Goal: Task Accomplishment & Management: Manage account settings

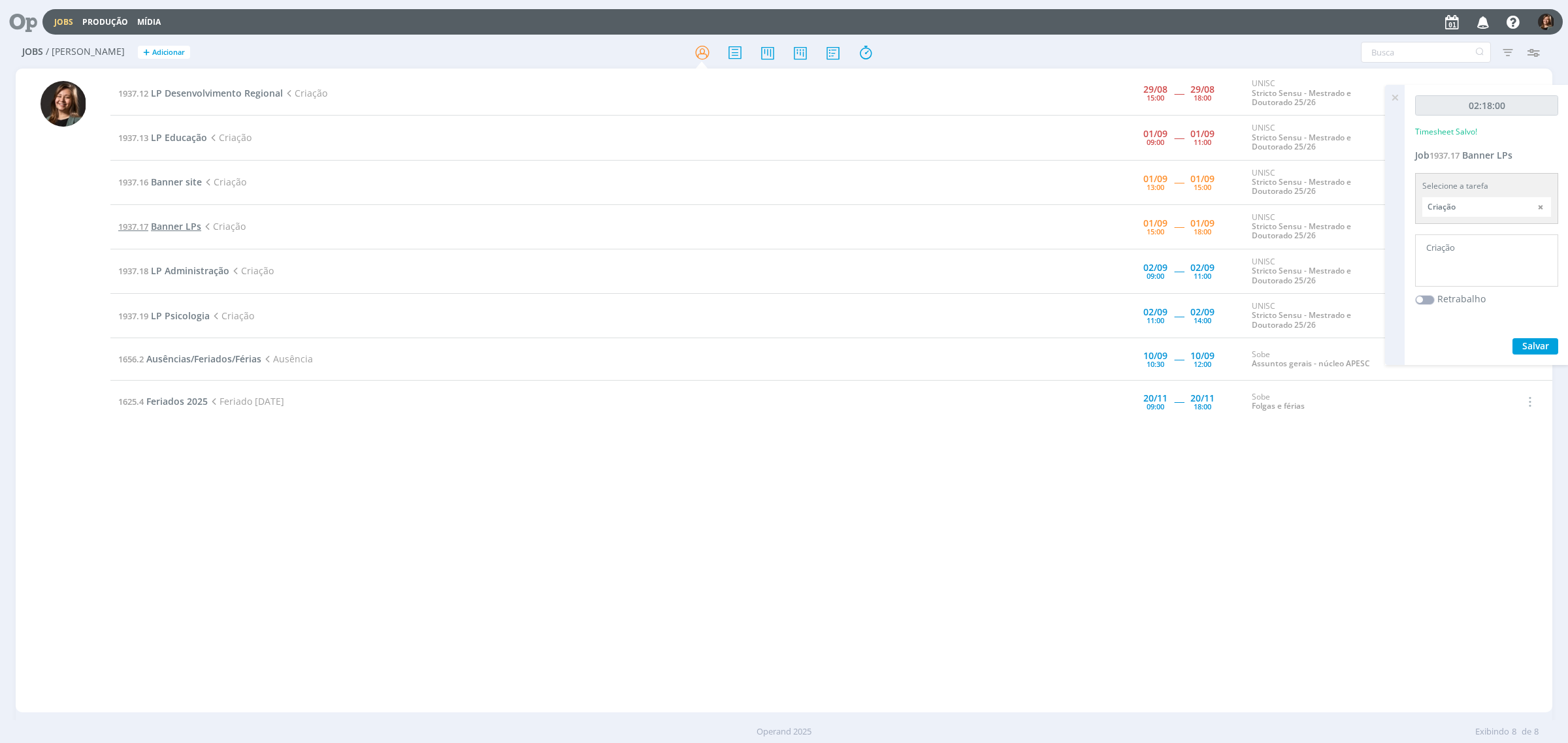
click at [188, 225] on span "Banner LPs" at bounding box center [175, 226] width 50 height 13
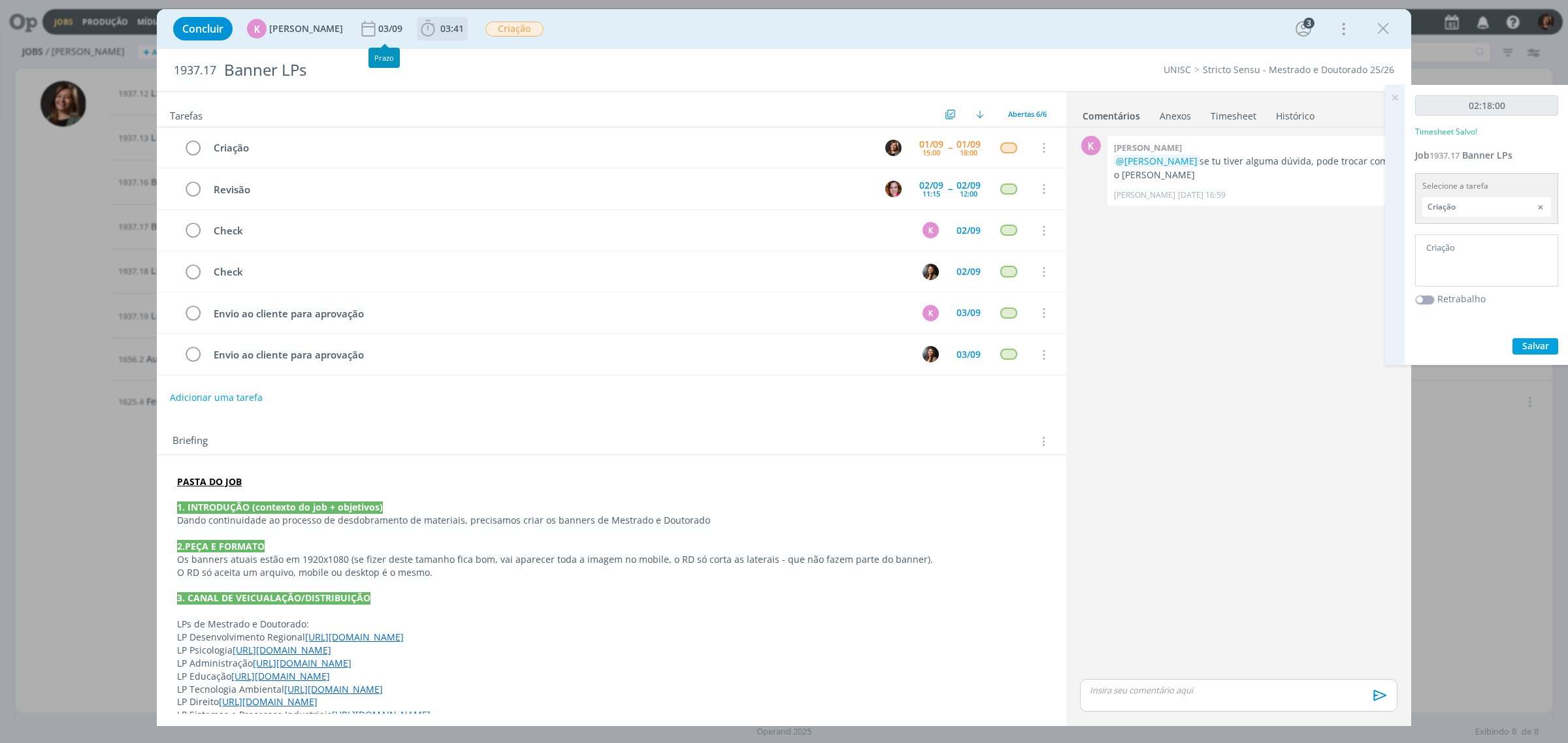
click at [425, 40] on span "03:41 Iniciar Apontar Data * [DATE] Horas * 00:00 Tarefa Selecione a tarefa Des…" at bounding box center [442, 28] width 51 height 23
click at [437, 21] on span "03:41" at bounding box center [441, 28] width 48 height 20
click at [458, 62] on span "Iniciar" at bounding box center [472, 57] width 27 height 9
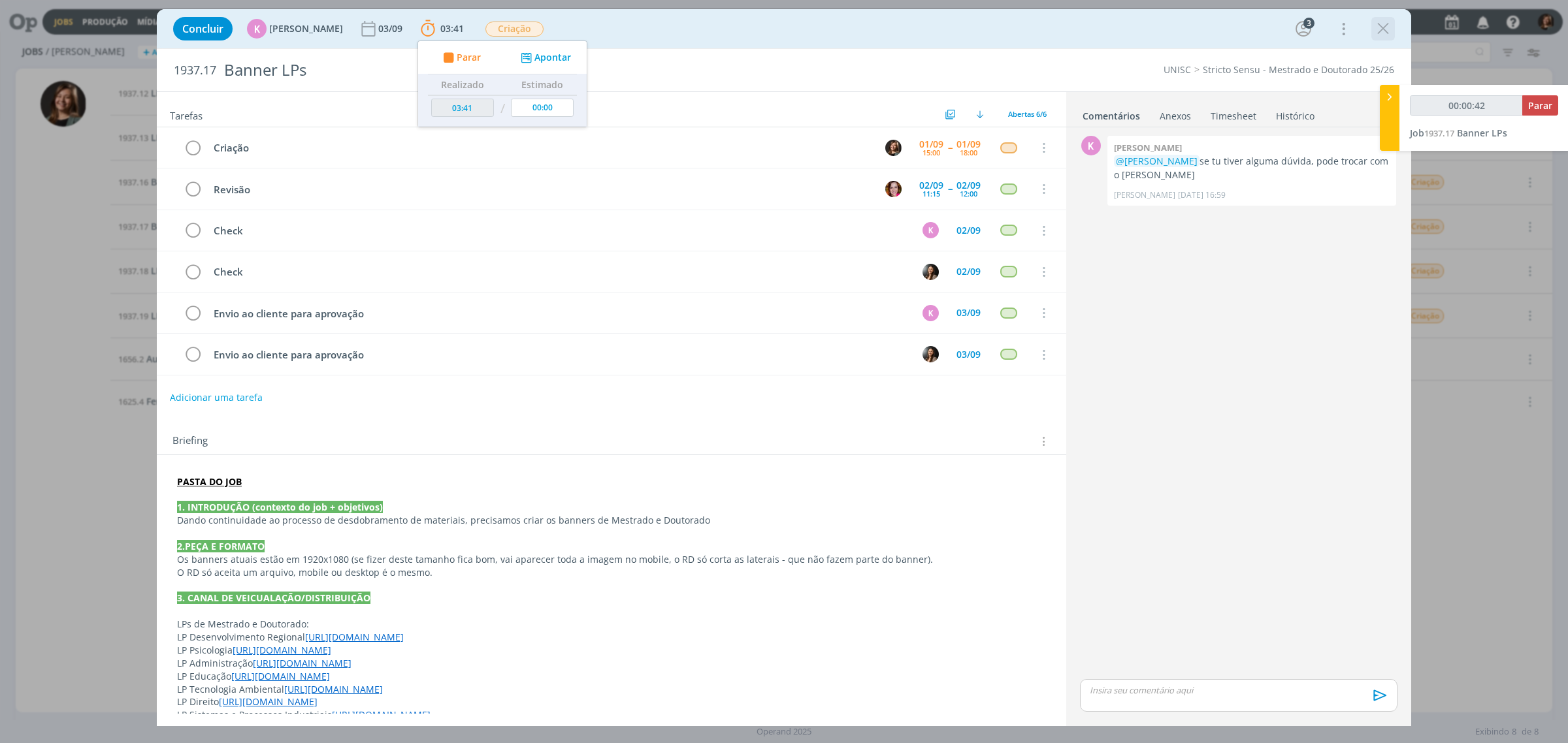
click at [1389, 18] on div "dialog" at bounding box center [1383, 28] width 23 height 23
click at [1373, 30] on icon "dialog" at bounding box center [1383, 28] width 20 height 20
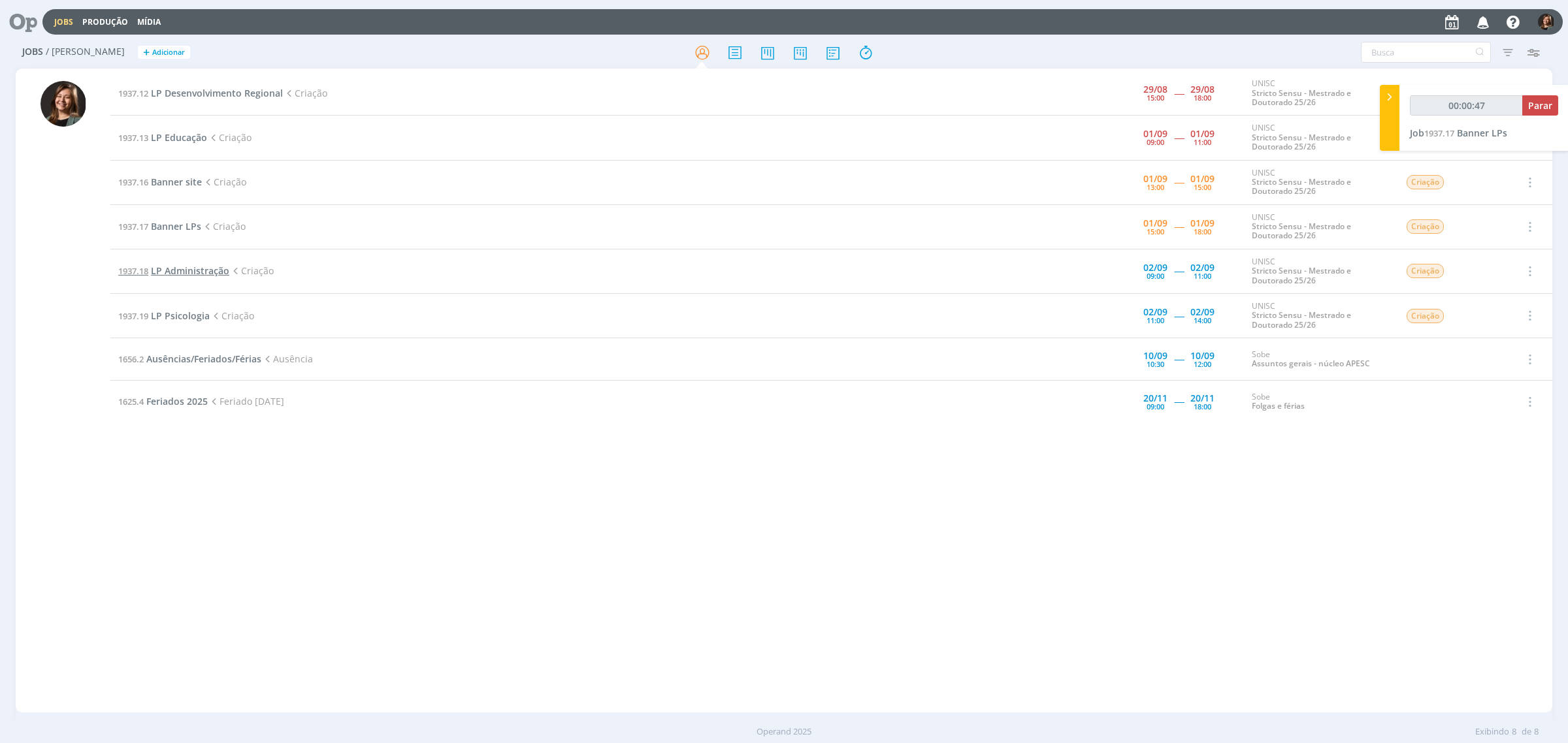
click at [194, 274] on span "LP Administração" at bounding box center [190, 270] width 78 height 13
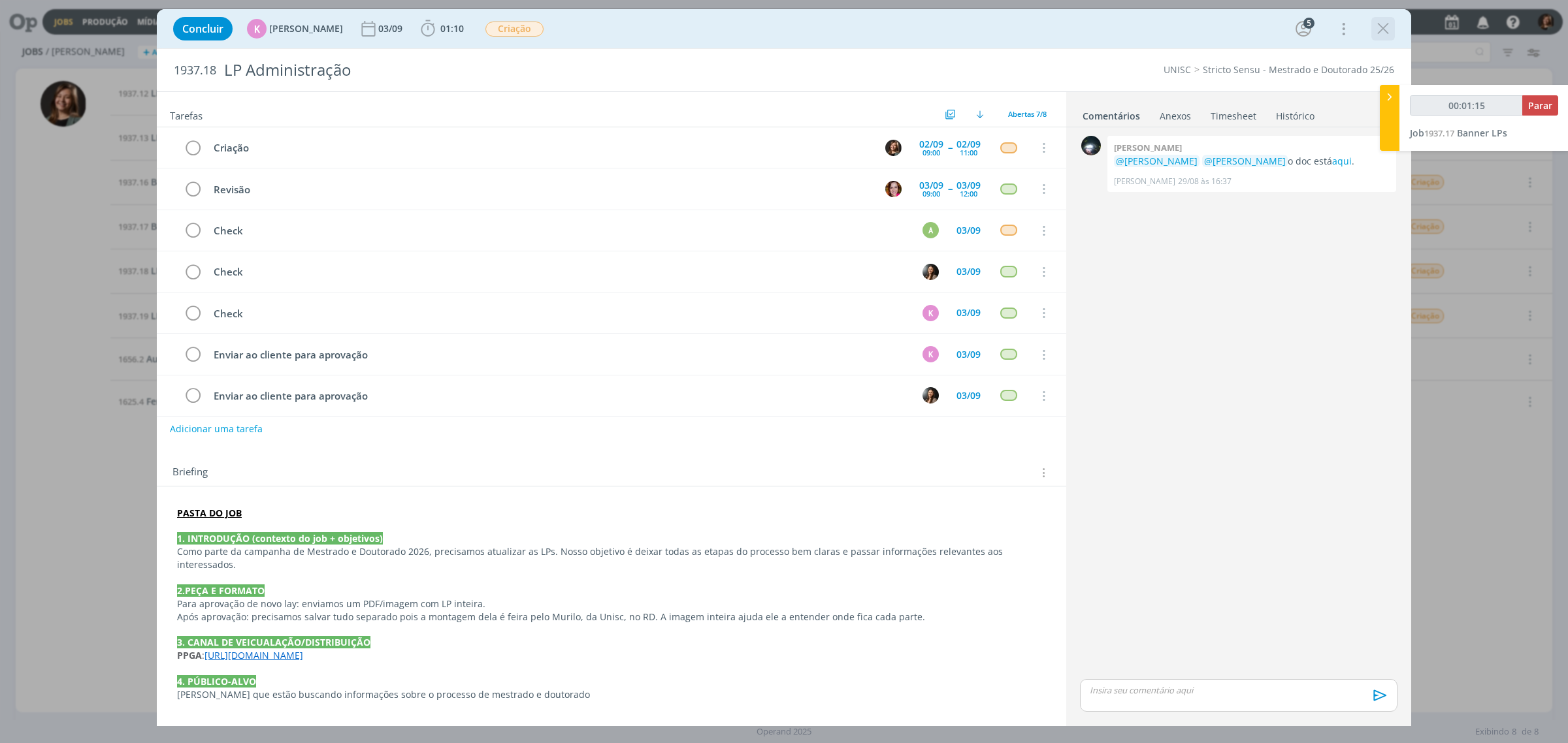
click at [1386, 36] on icon "dialog" at bounding box center [1383, 28] width 20 height 20
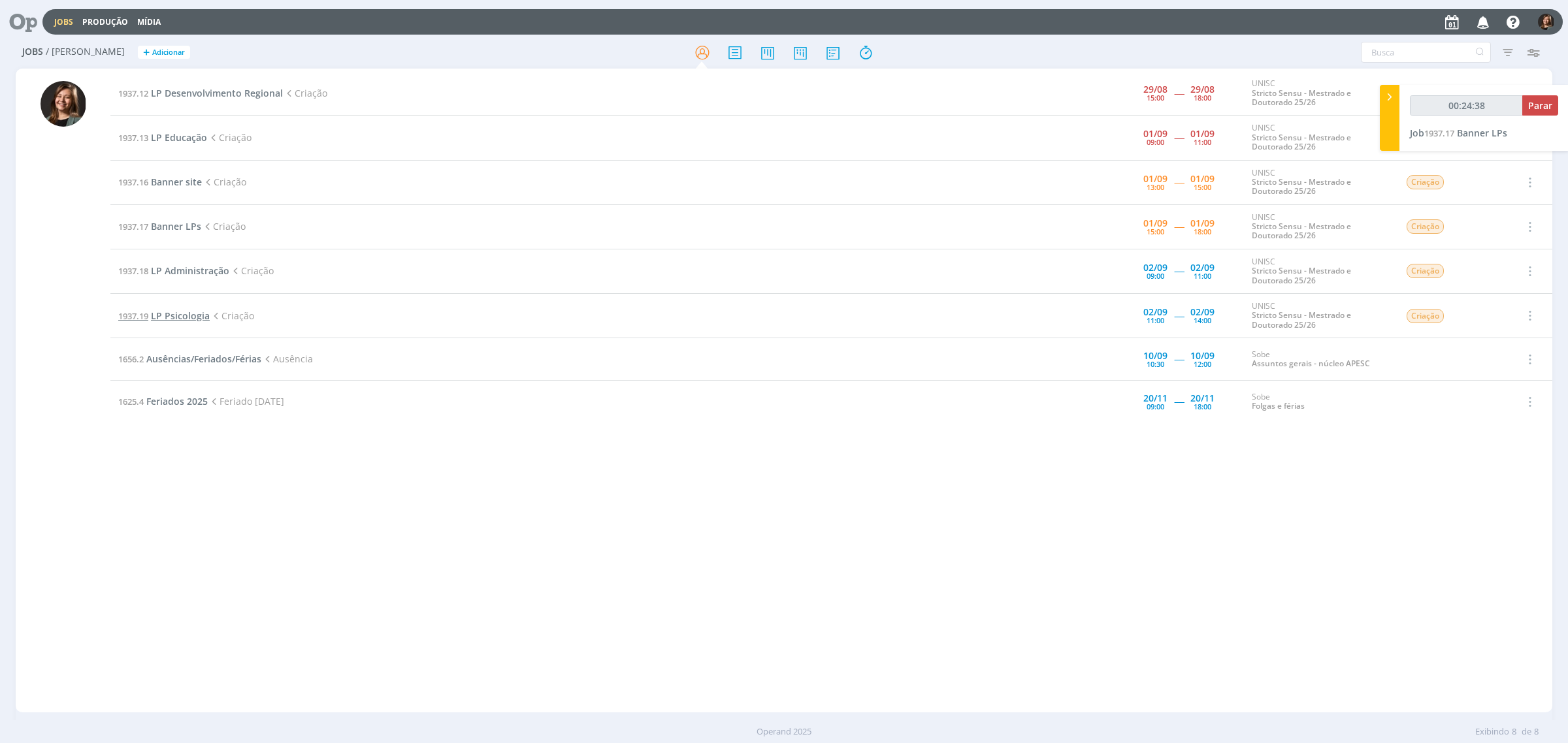
click at [195, 311] on span "LP Psicologia" at bounding box center [180, 315] width 59 height 13
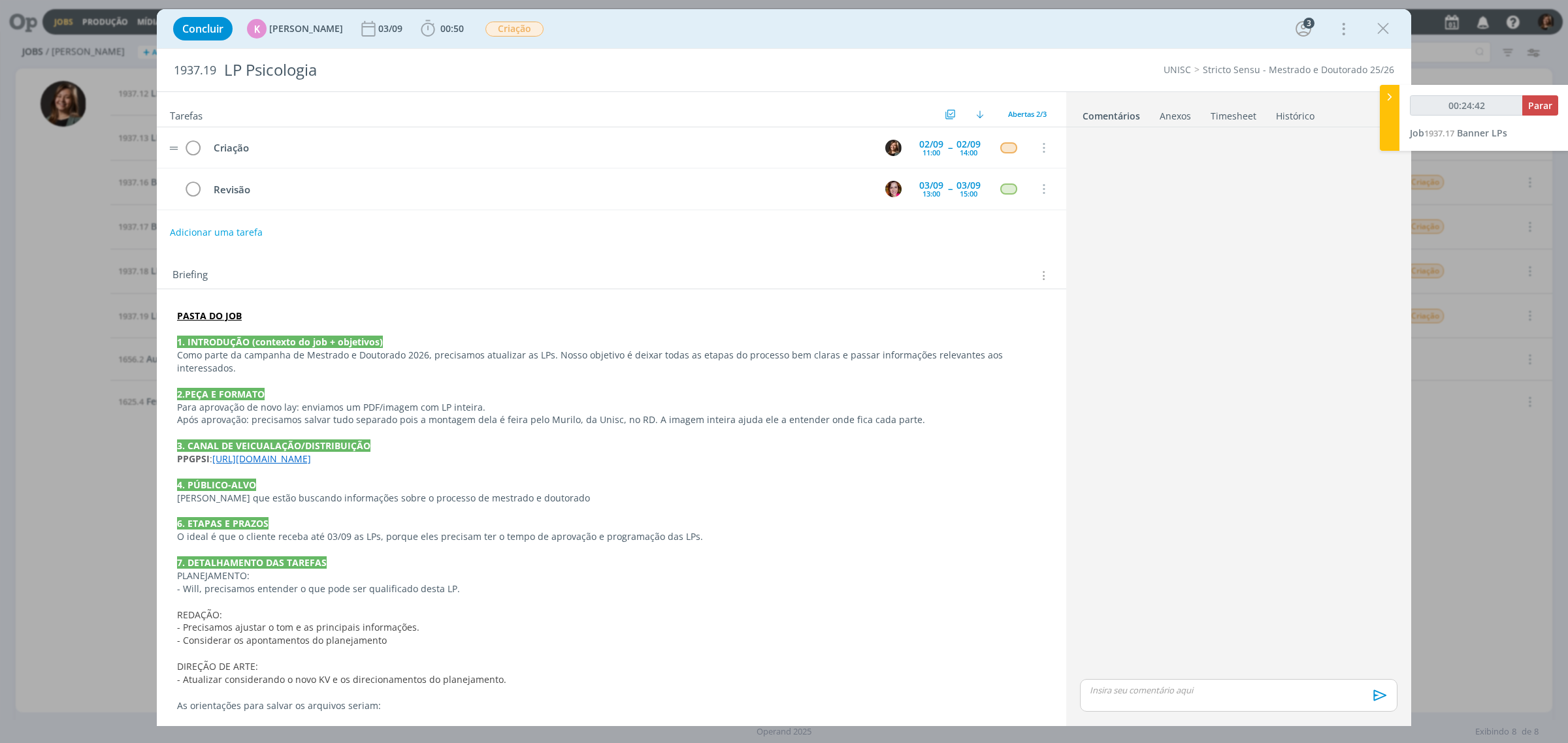
drag, startPoint x: 1383, startPoint y: 24, endPoint x: 571, endPoint y: 165, distance: 824.2
click at [584, 169] on div "Concluir K [PERSON_NAME] [DATE] 00:50 Iniciar Apontar Data * [DATE] Horas * 00:…" at bounding box center [783, 367] width 1254 height 718
click at [1222, 121] on link "Timesheet" at bounding box center [1233, 113] width 47 height 19
click at [1091, 115] on link "Comentários" at bounding box center [1110, 113] width 57 height 19
click at [212, 322] on strong "PASTA DO JOB" at bounding box center [209, 315] width 65 height 13
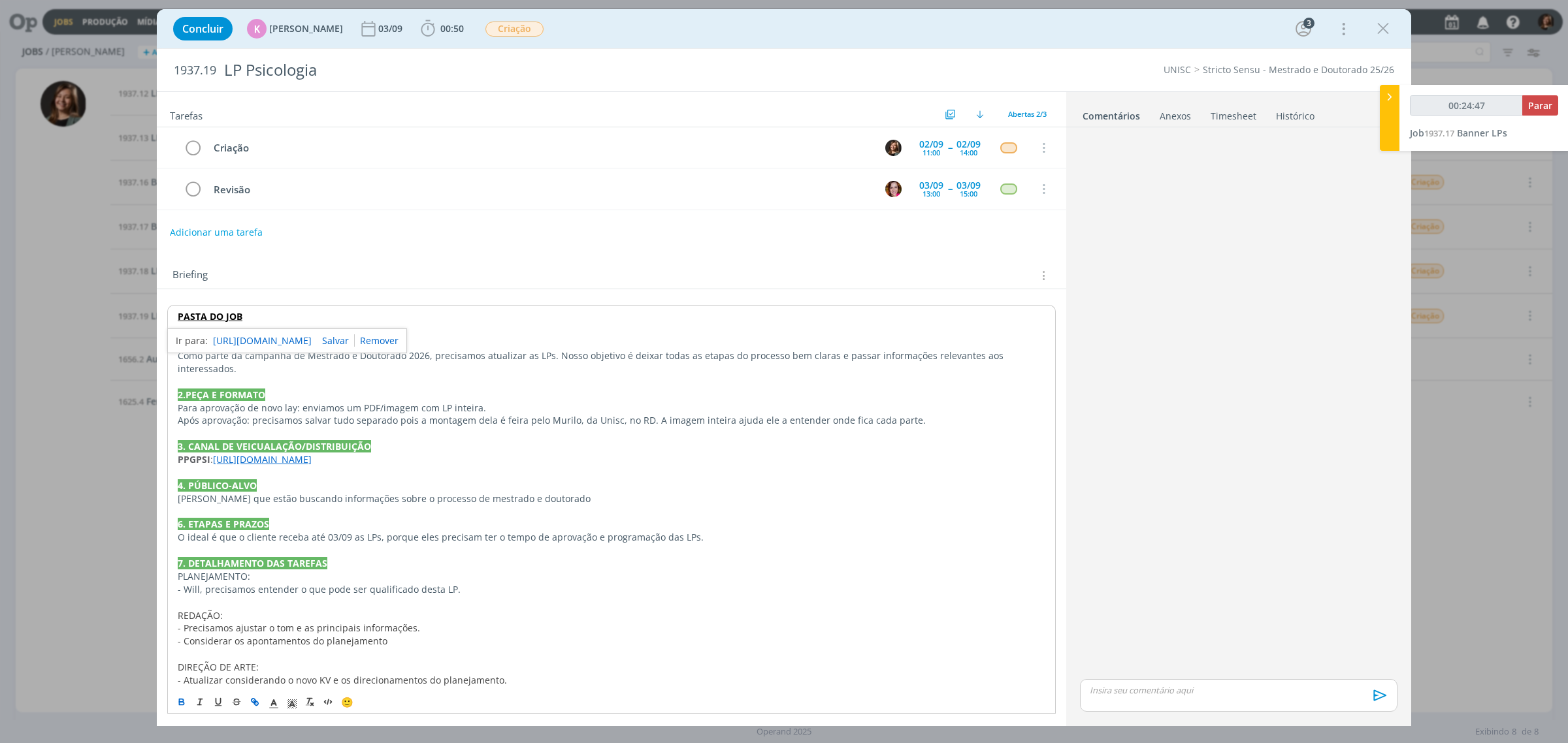
click at [237, 349] on link "[URL][DOMAIN_NAME]" at bounding box center [262, 341] width 99 height 17
click at [1383, 17] on div "dialog" at bounding box center [1383, 28] width 23 height 23
drag, startPoint x: 1380, startPoint y: 28, endPoint x: 1361, endPoint y: -1, distance: 34.7
click at [1361, 0] on html "Jobs Produção Mídia Notificações [PERSON_NAME] comentou no Job 1937.9 : @[PERSO…" at bounding box center [784, 371] width 1568 height 743
drag, startPoint x: 1377, startPoint y: 29, endPoint x: 1383, endPoint y: 5, distance: 24.7
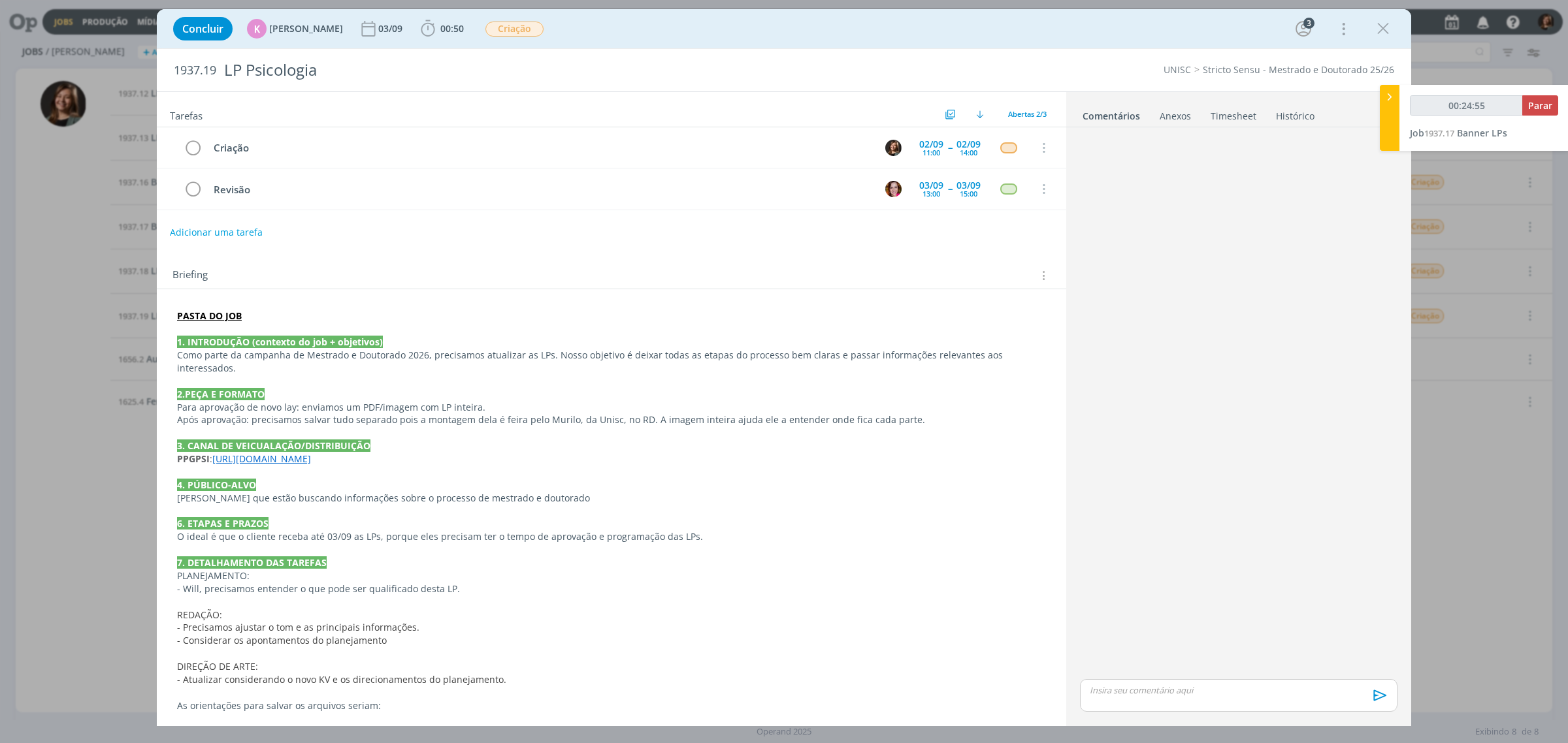
click at [1379, 29] on icon "dialog" at bounding box center [1383, 28] width 20 height 20
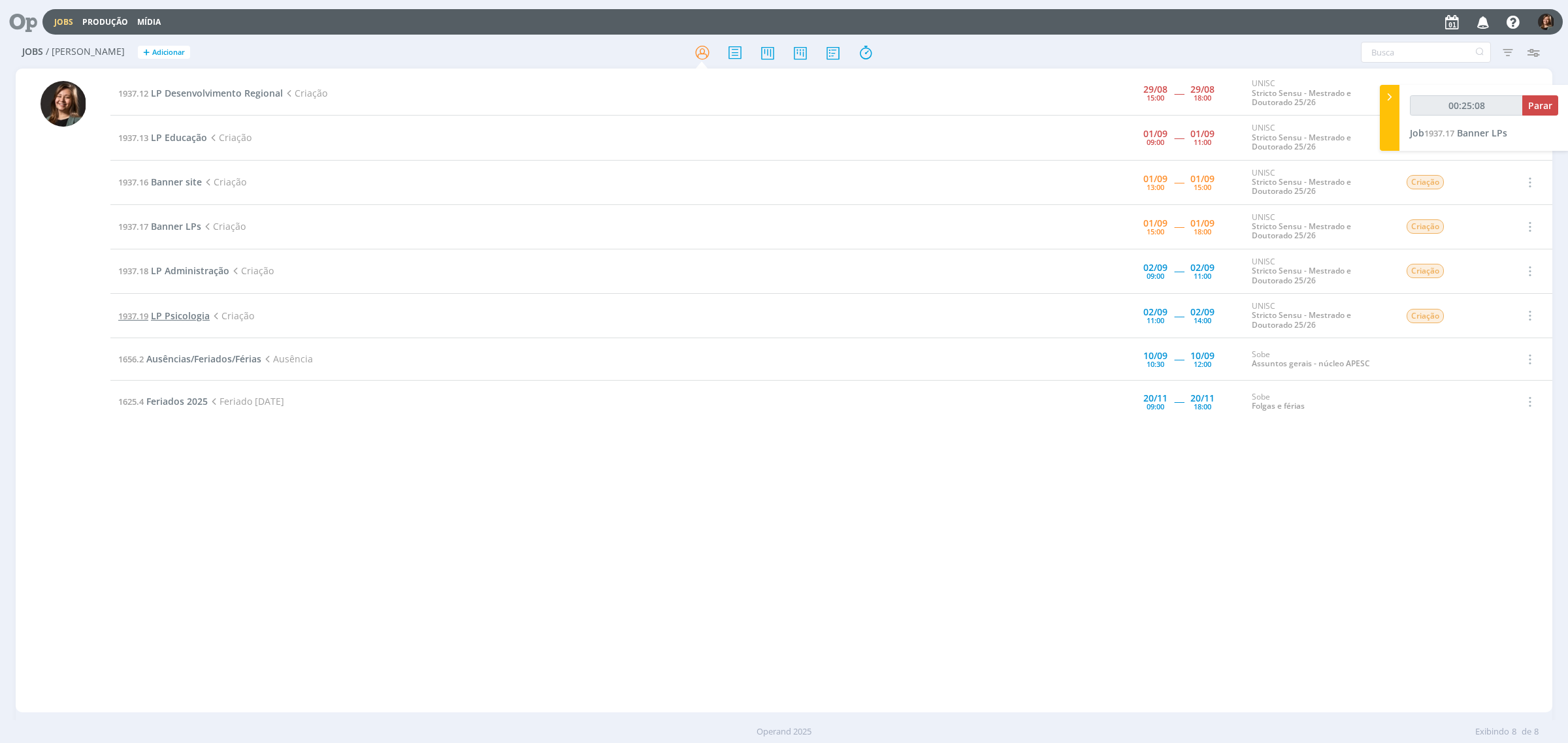
click at [207, 319] on span "LP Psicologia" at bounding box center [180, 315] width 59 height 13
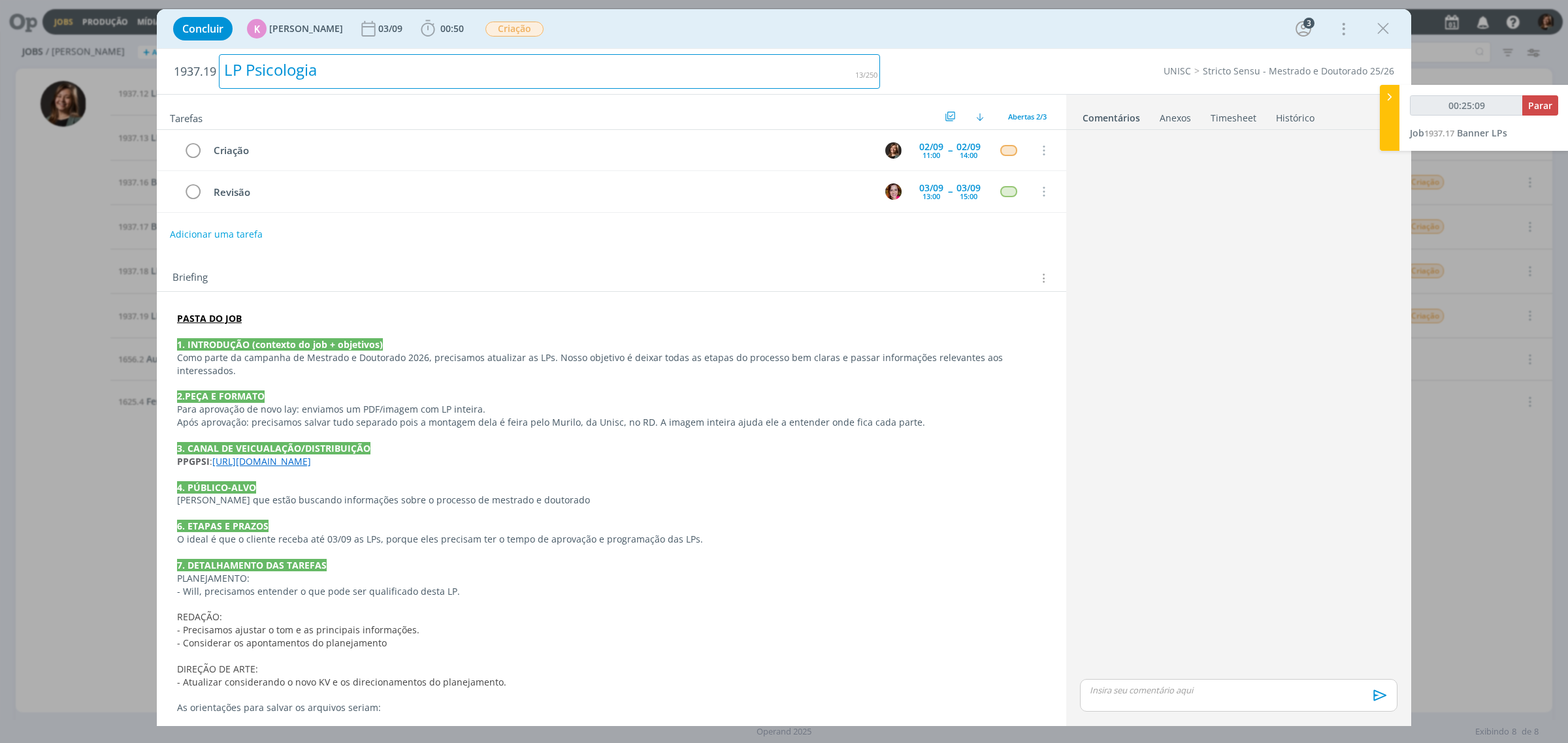
click at [279, 78] on div "LP Psicologia" at bounding box center [549, 70] width 661 height 34
copy div "Psicologia"
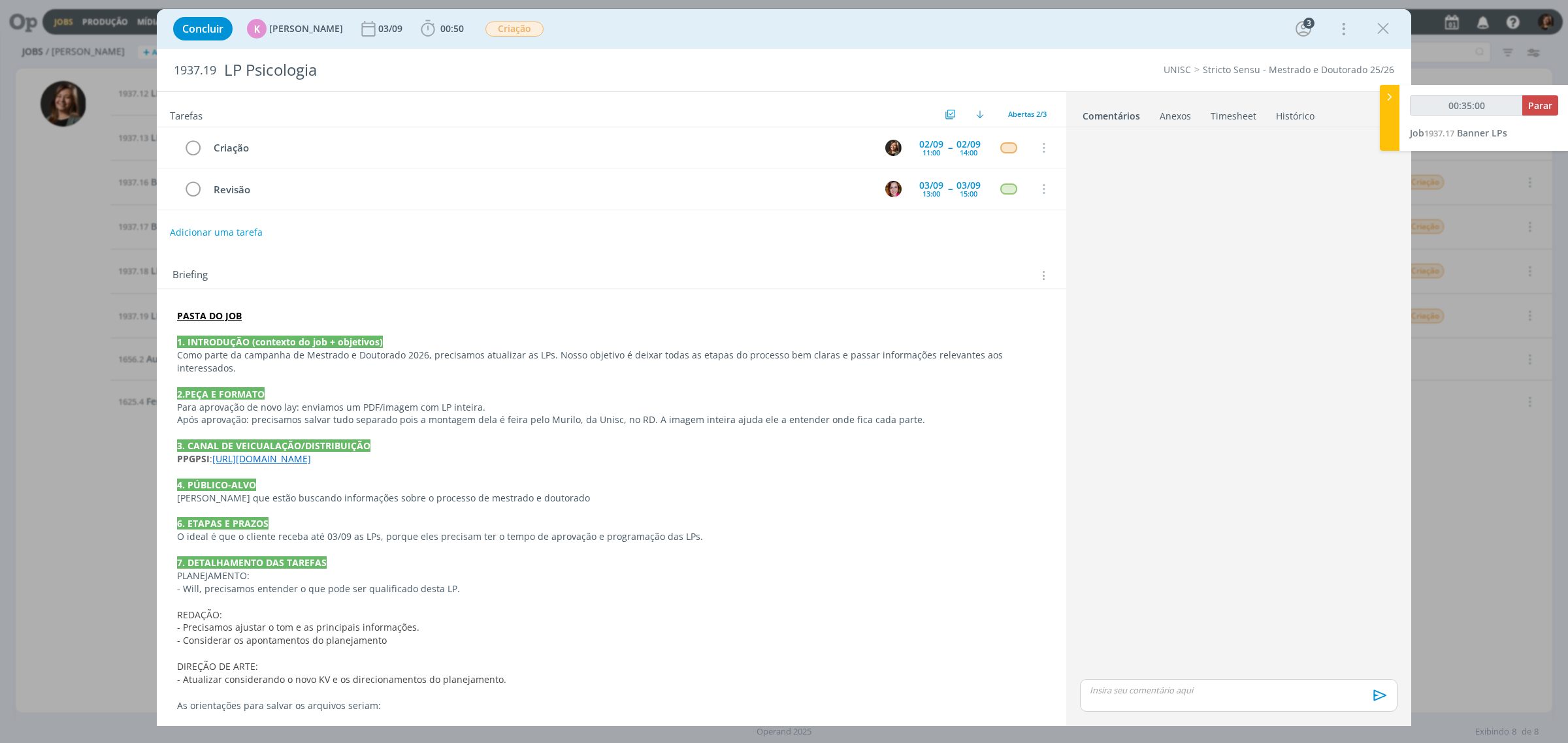
click at [957, 54] on div "1937.19 LP Psicologia UNISC Stricto Sensu - Mestrado e Doutorado 25/26" at bounding box center [783, 70] width 1254 height 42
click at [1382, 34] on icon "dialog" at bounding box center [1383, 28] width 20 height 20
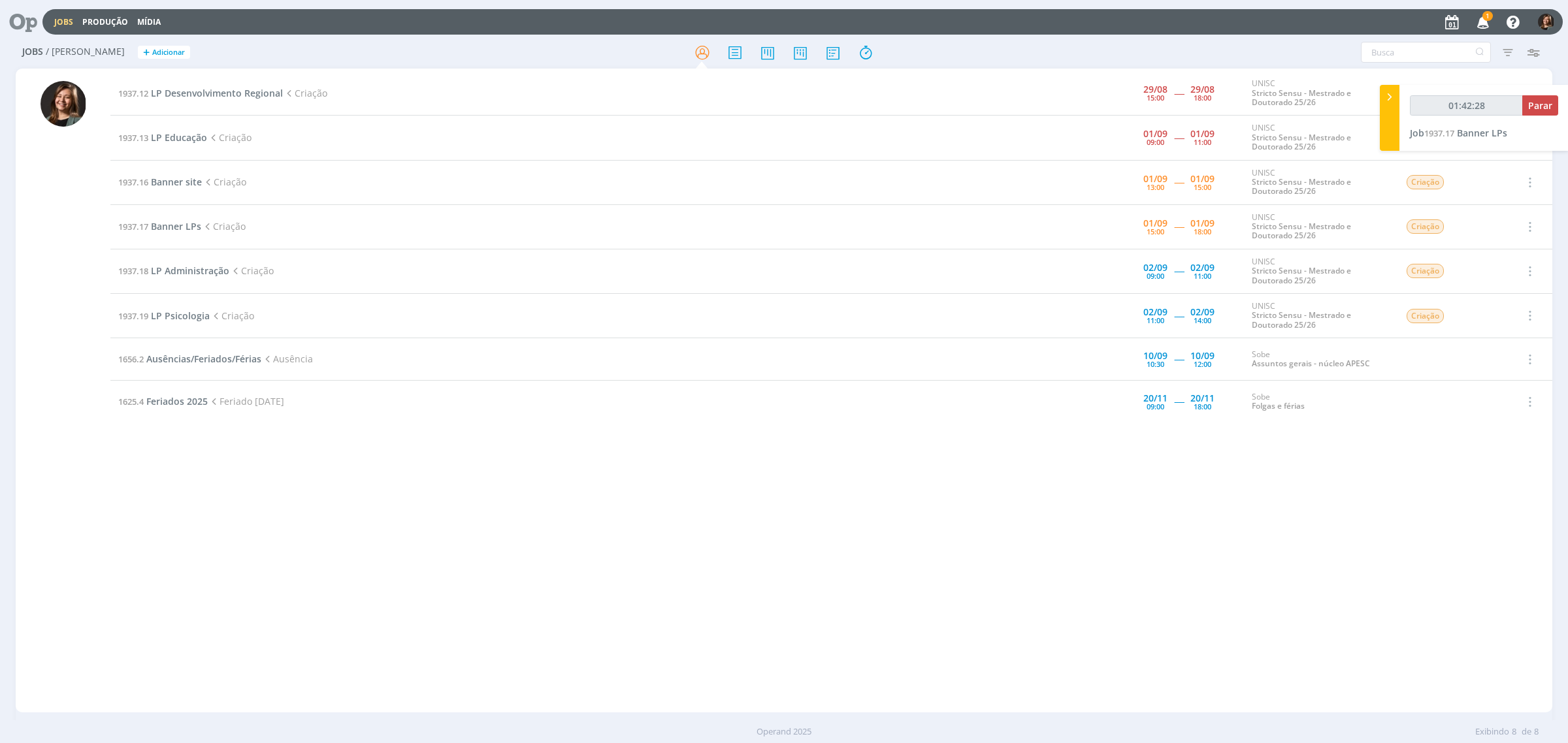
click at [1488, 13] on span "1" at bounding box center [1487, 16] width 11 height 10
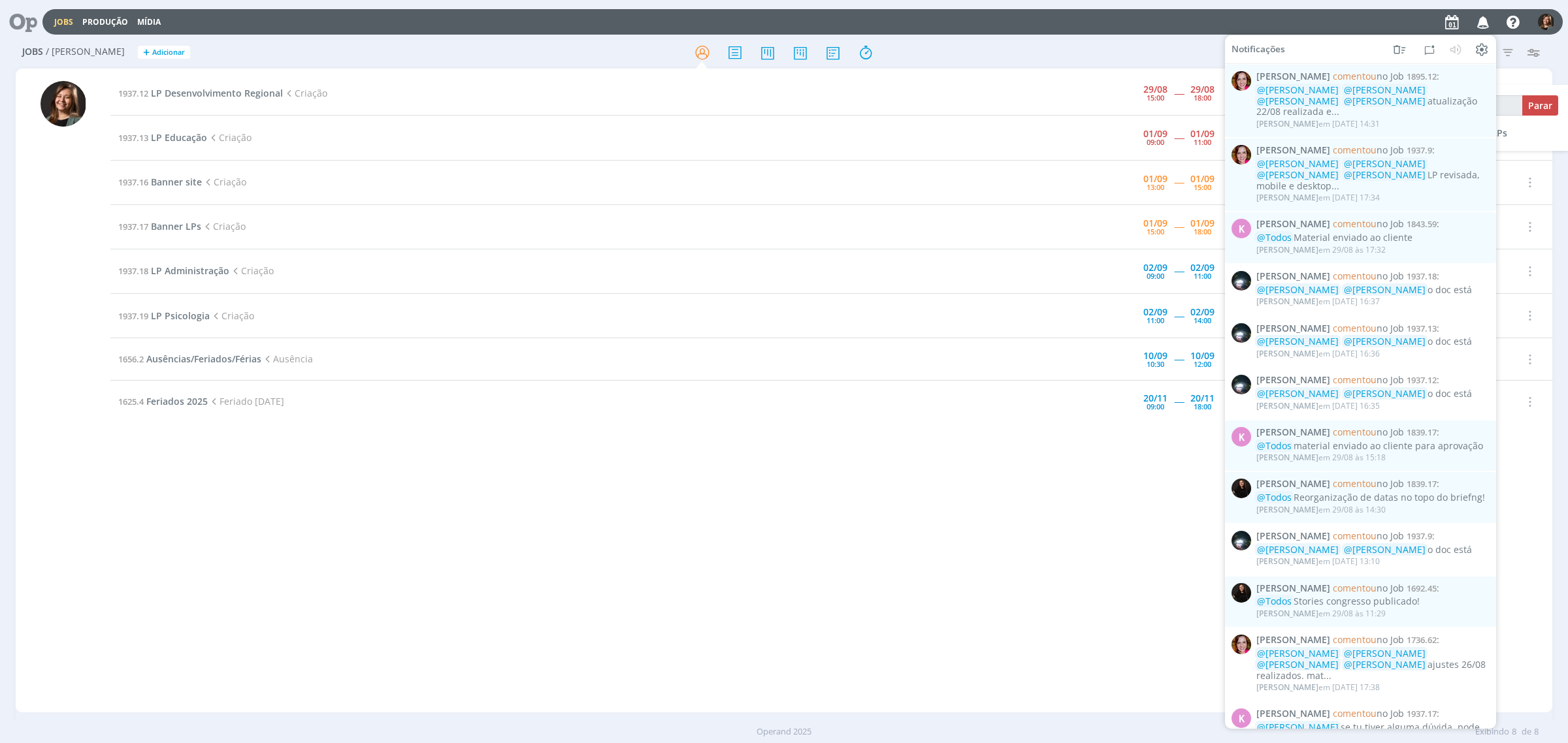
click at [1476, 11] on icon "button" at bounding box center [1482, 22] width 23 height 23
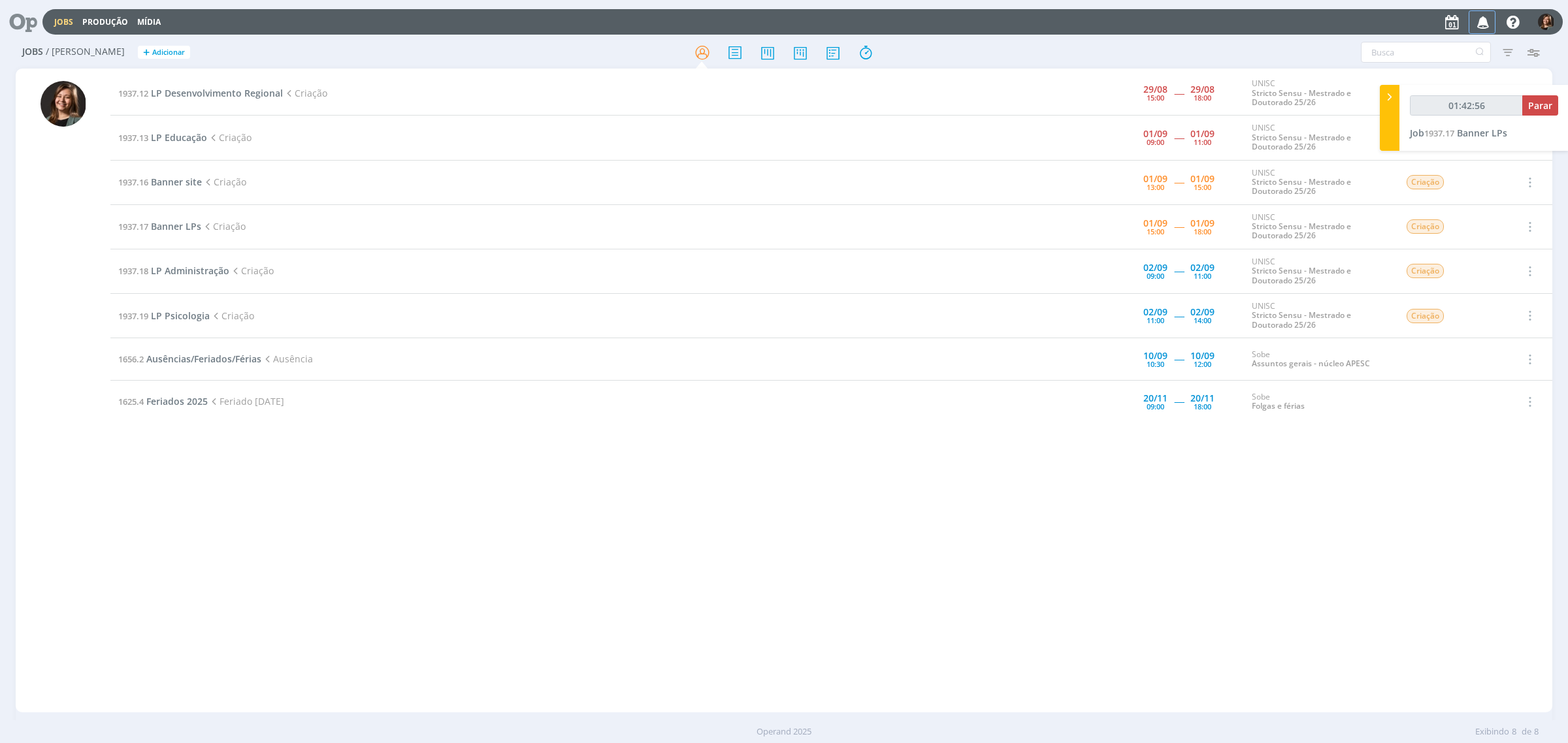
type input "01:42:57"
click at [186, 229] on span "Banner LPs" at bounding box center [175, 226] width 50 height 13
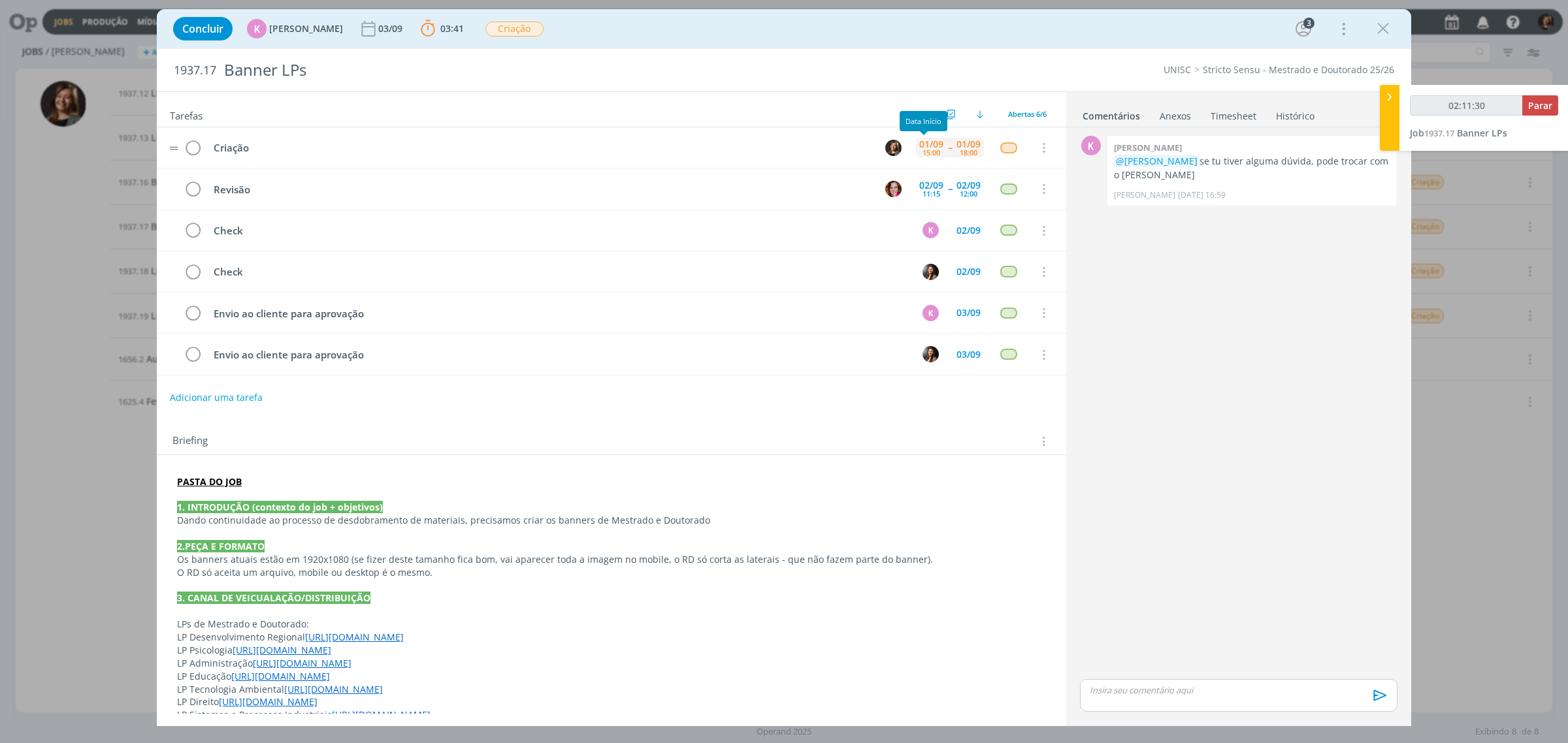
click at [924, 146] on div "01/09" at bounding box center [931, 144] width 24 height 9
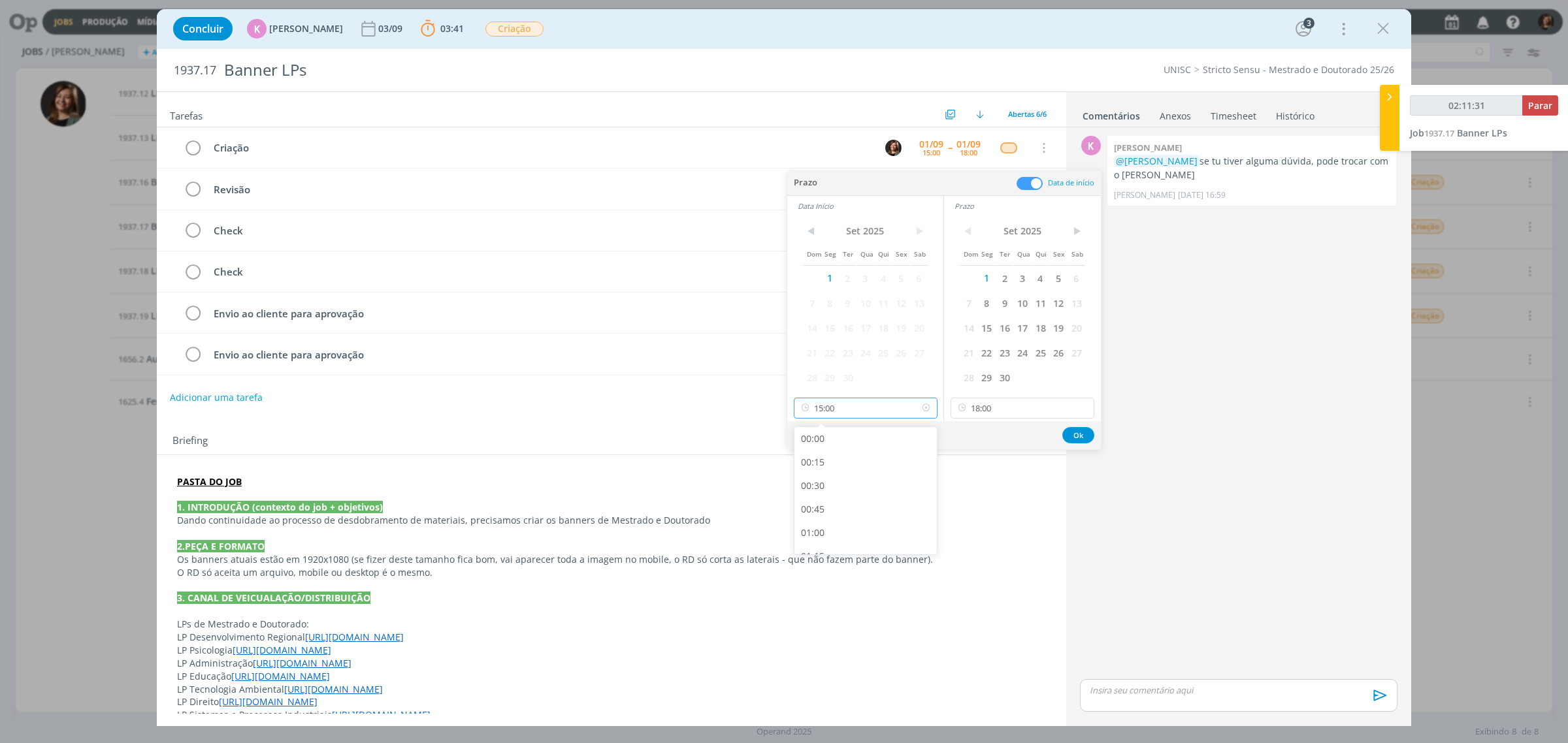
click at [856, 406] on input "15:00" at bounding box center [865, 407] width 144 height 21
type input "02:11:35"
click at [835, 466] on div "09:00" at bounding box center [866, 465] width 146 height 23
type input "09:00"
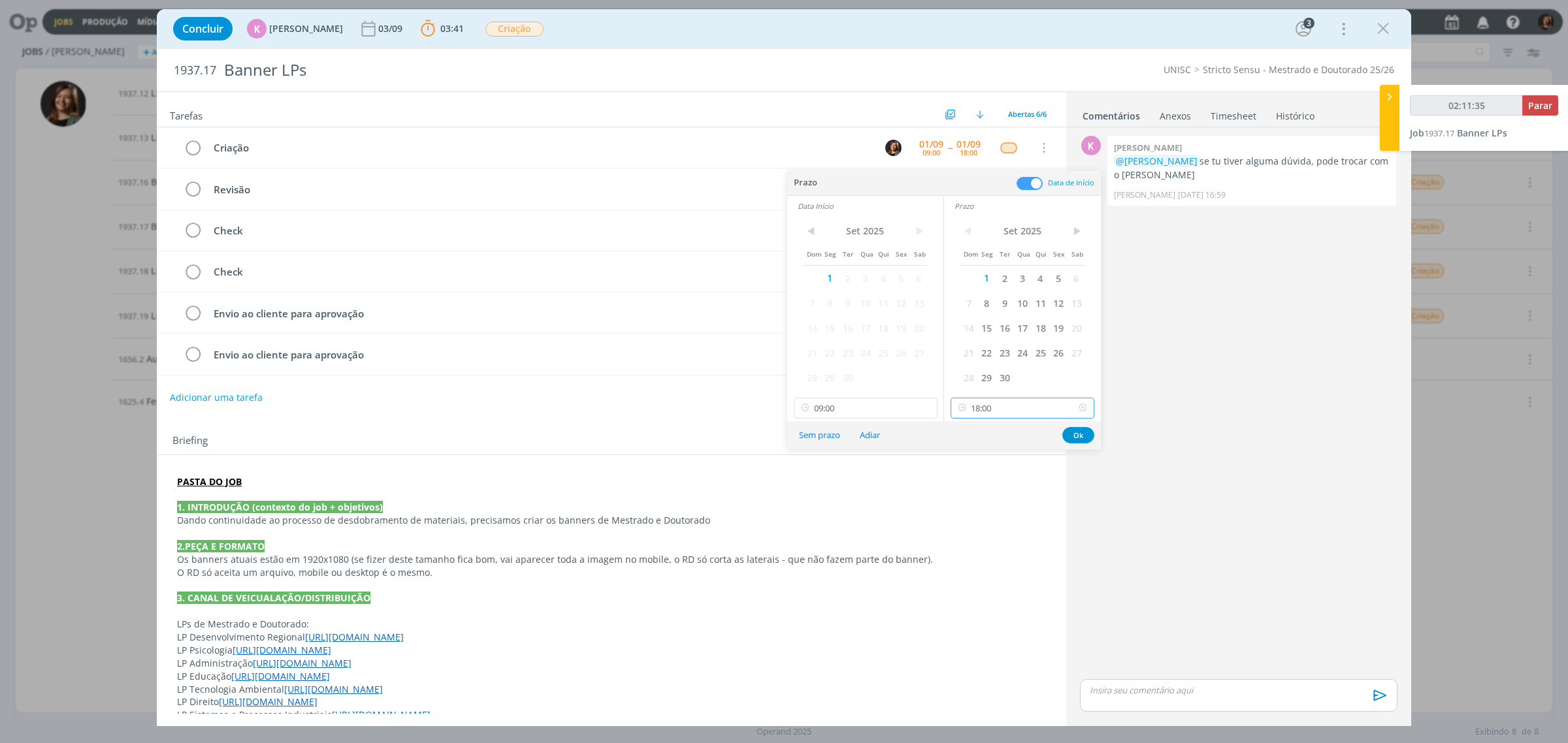
click at [1003, 405] on input "18:00" at bounding box center [1022, 407] width 144 height 21
type input "02:11:37"
click at [1000, 433] on div "16:00" at bounding box center [1024, 434] width 146 height 23
type input "16:00"
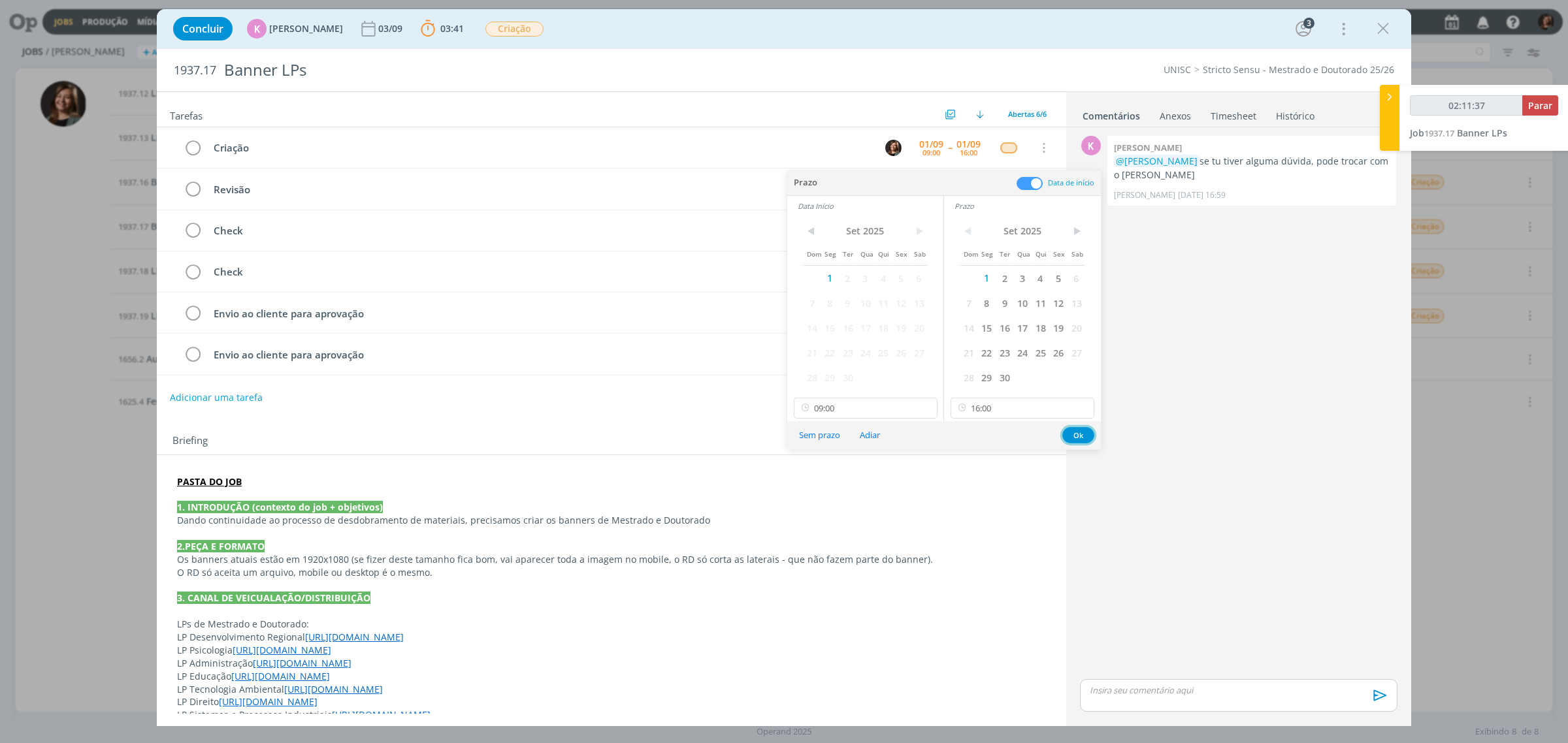
click at [1073, 429] on button "Ok" at bounding box center [1078, 435] width 32 height 17
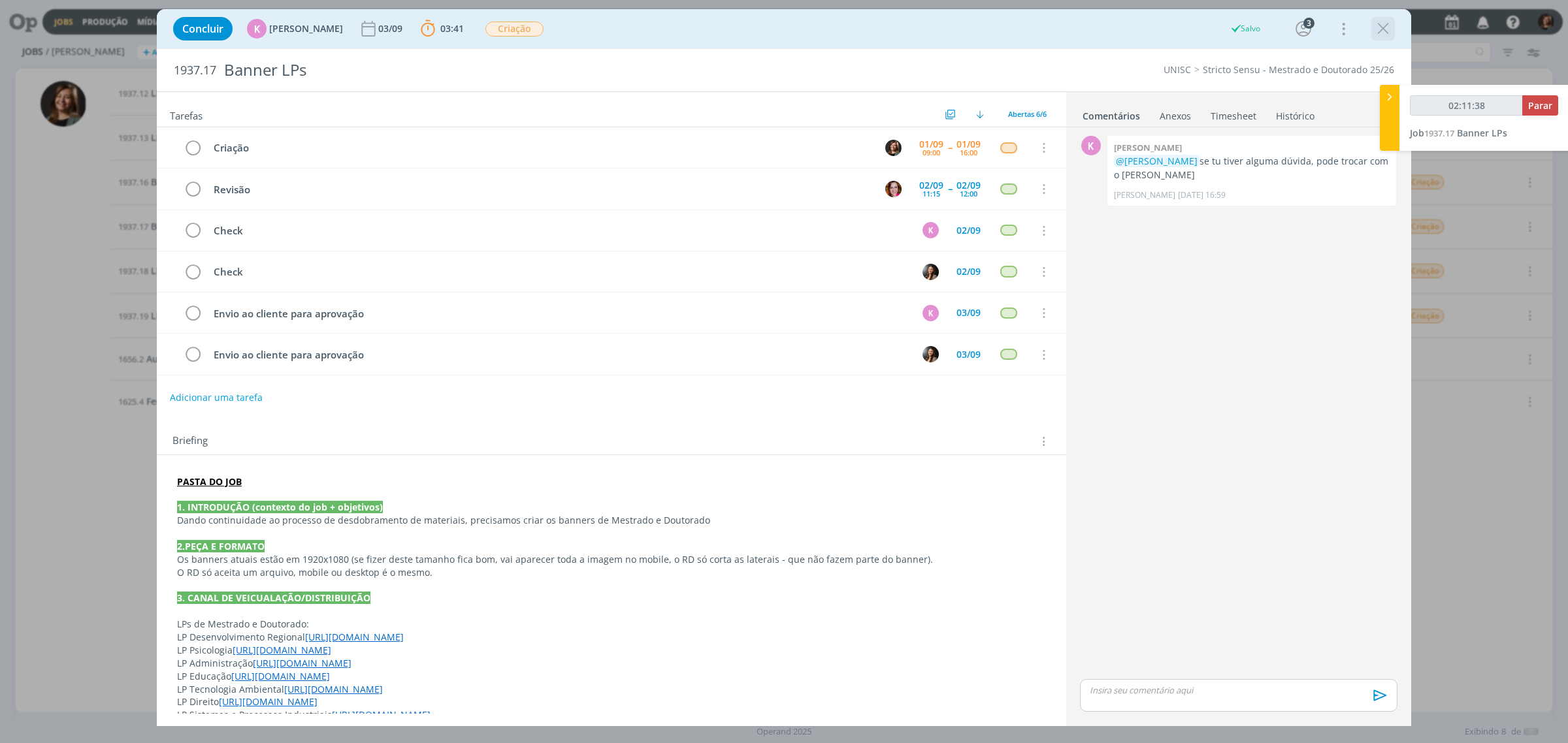
click at [1376, 17] on div "dialog" at bounding box center [1383, 28] width 23 height 23
click at [1385, 22] on icon "dialog" at bounding box center [1383, 28] width 20 height 20
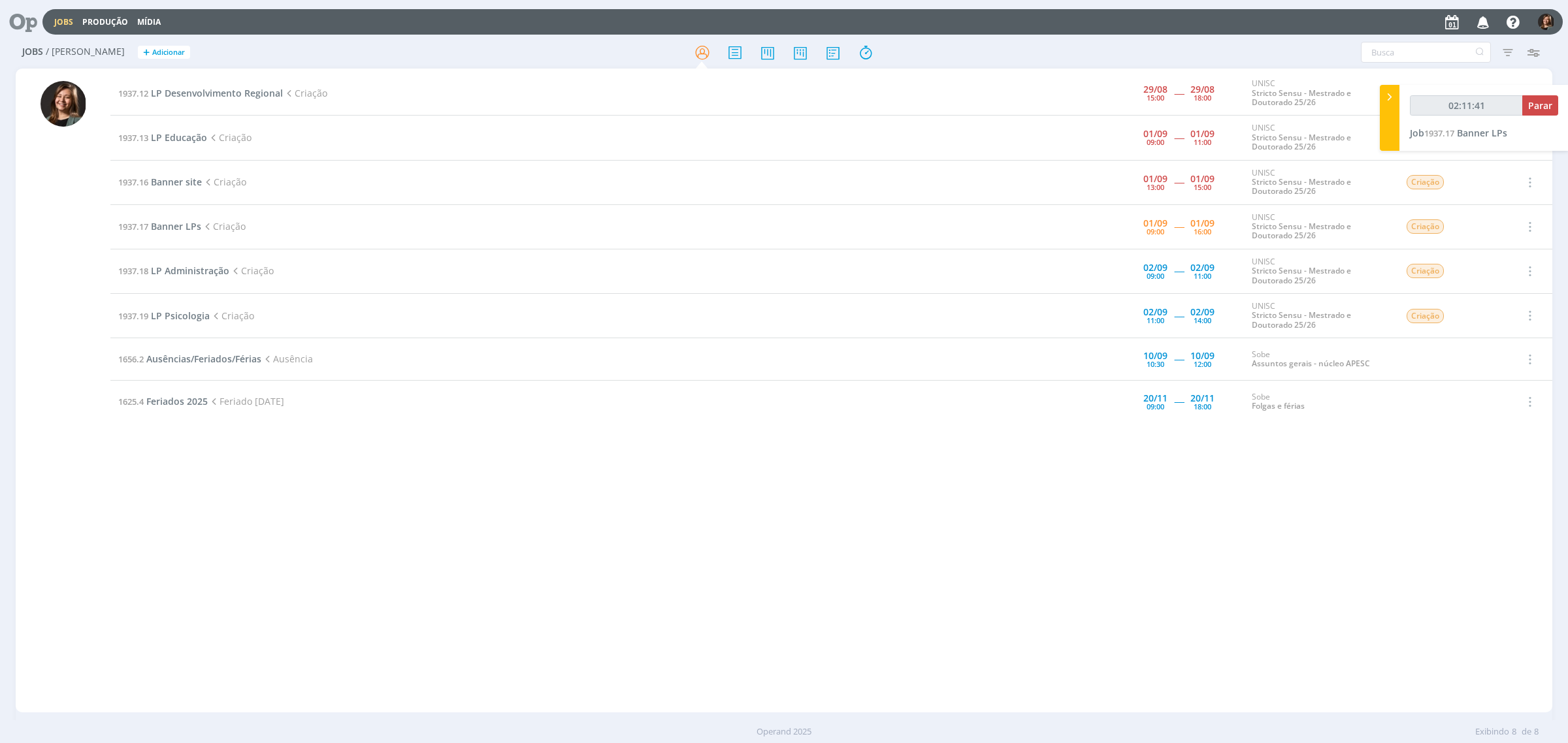
click at [233, 99] on td "1937.12 LP Desenvolvimento Regional Criação" at bounding box center [573, 93] width 924 height 44
click at [234, 95] on span "LP Desenvolvimento Regional" at bounding box center [216, 93] width 132 height 13
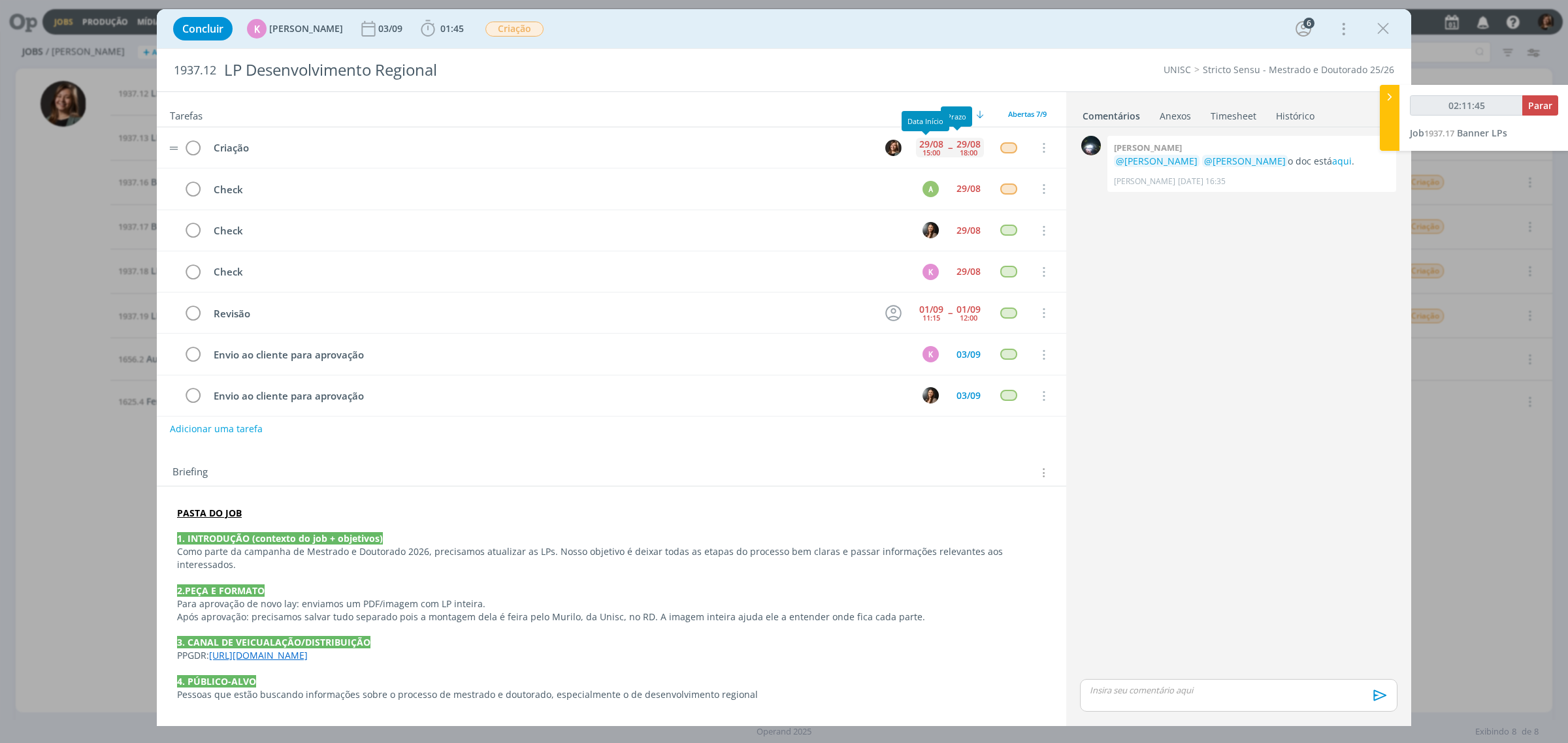
click at [922, 149] on div "15:00" at bounding box center [931, 152] width 18 height 7
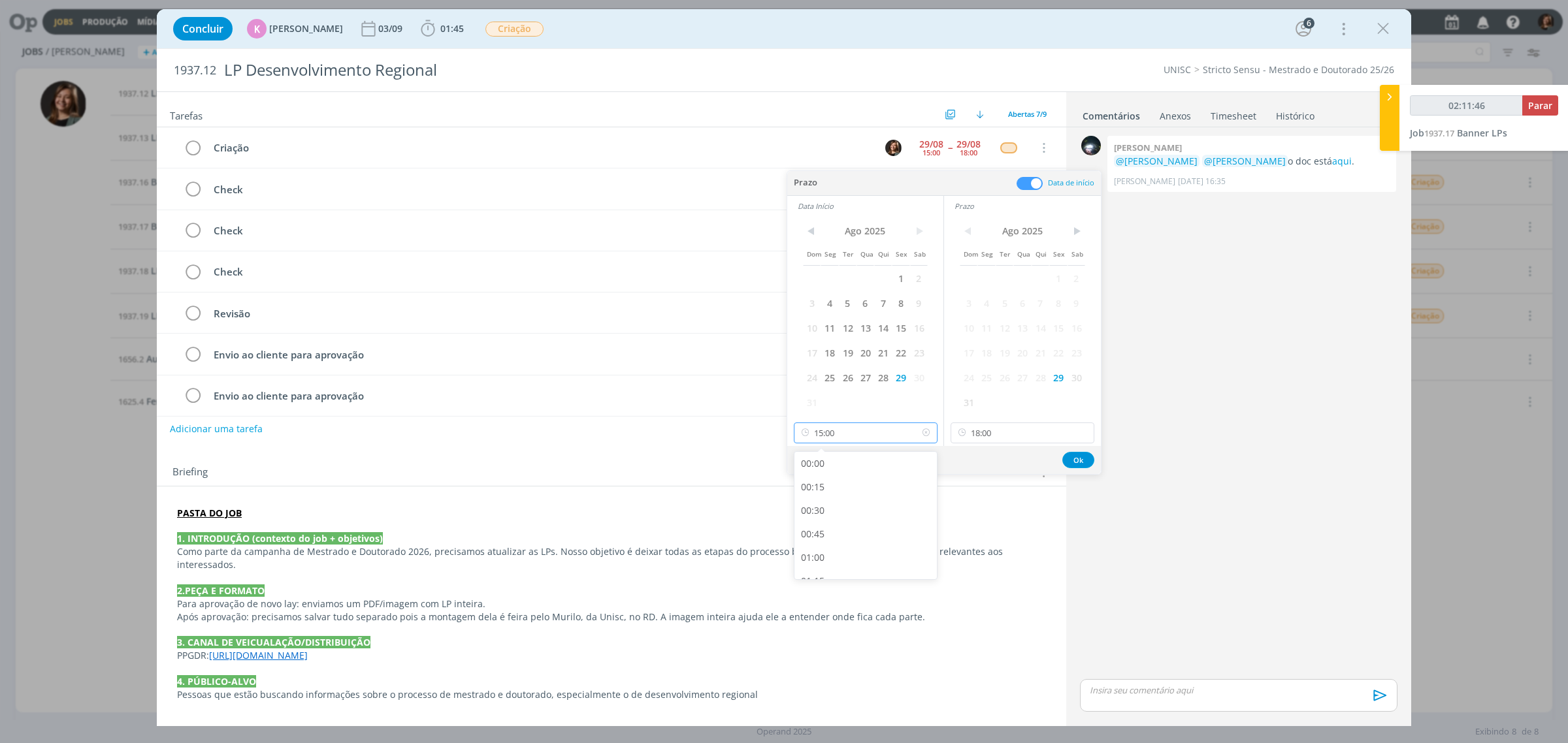
click at [871, 433] on input "15:00" at bounding box center [865, 433] width 144 height 21
click at [828, 575] on div at bounding box center [865, 577] width 140 height 4
type input "02:11:48"
click at [831, 569] on div "16:00" at bounding box center [866, 577] width 146 height 23
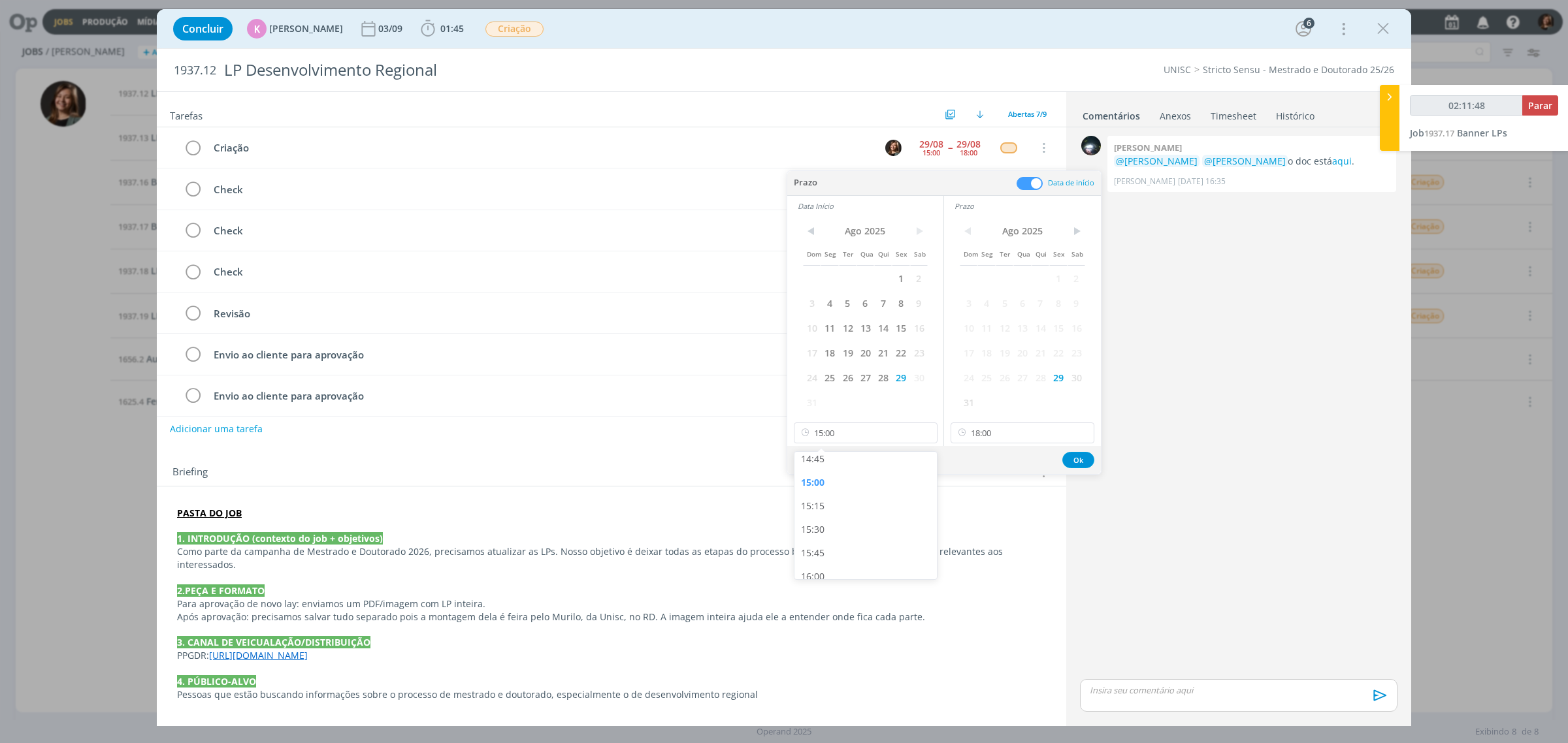
type input "16:00"
click at [1071, 464] on button "Ok" at bounding box center [1078, 460] width 32 height 17
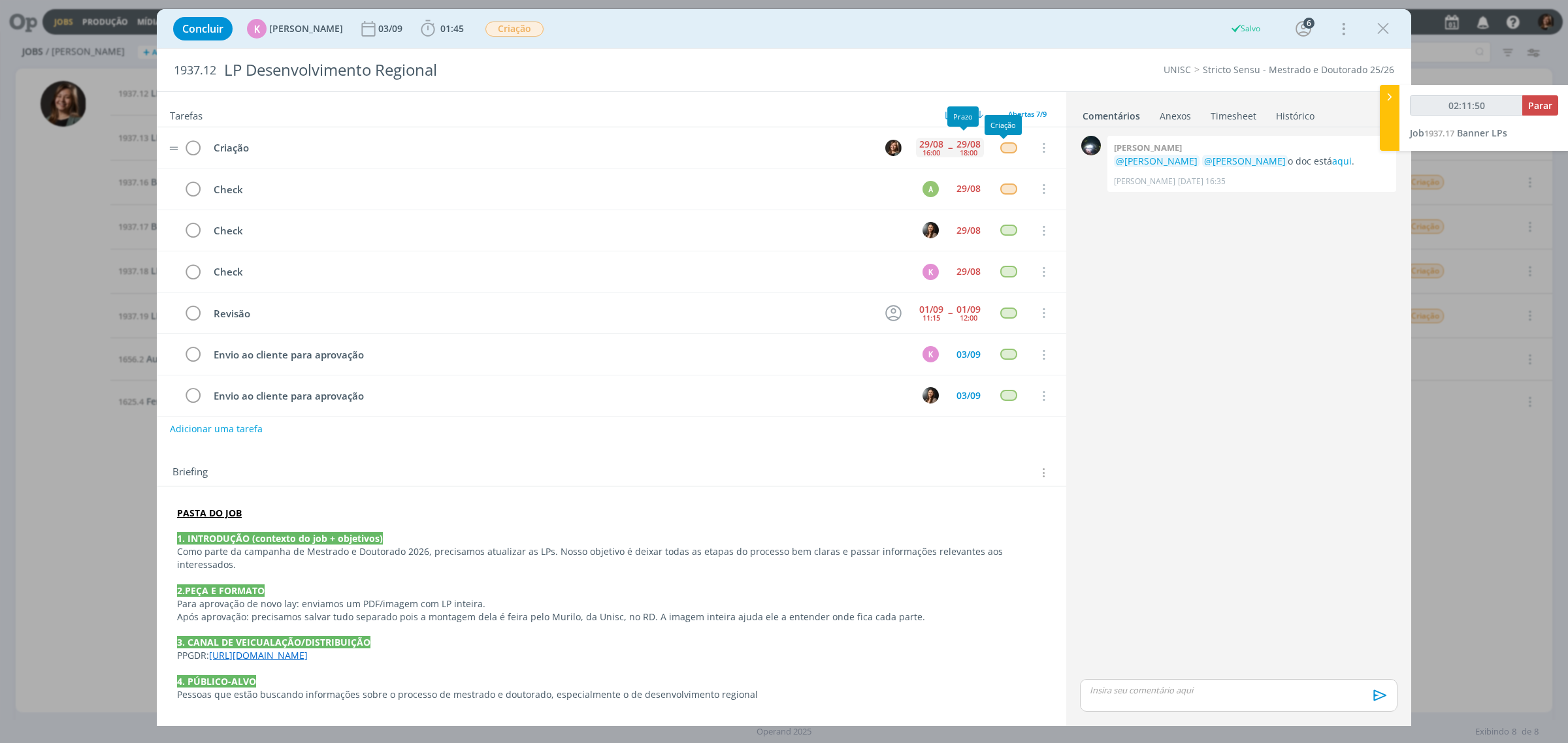
click at [947, 148] on span "--" at bounding box center [949, 147] width 4 height 9
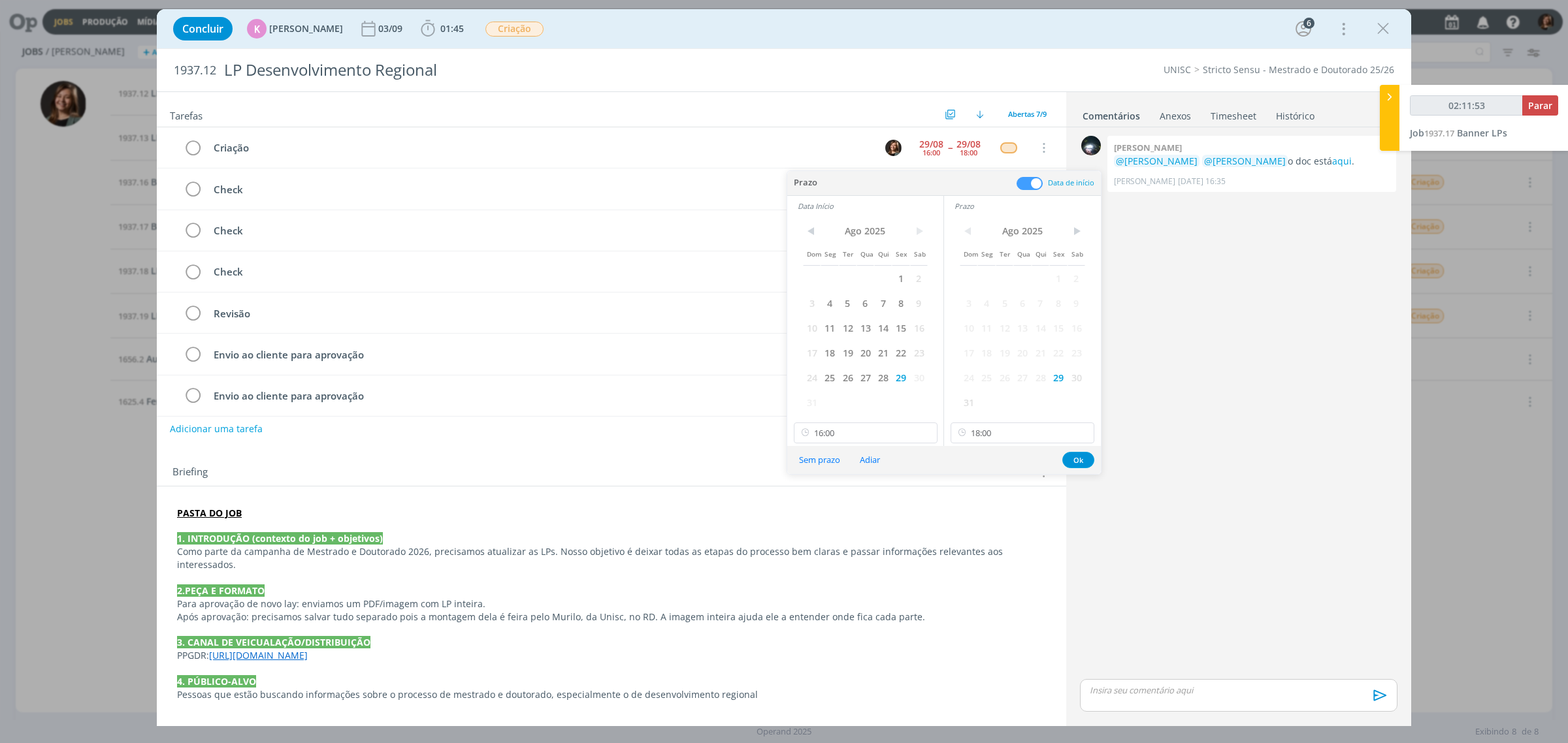
click at [926, 232] on div "< [DATE] > Dom Seg Ter Qua Qui Sex Sab 1 2 3 4 5 6 7 8 9 10 11 12 13 14 15 16 1…" at bounding box center [864, 317] width 156 height 202
click at [926, 232] on span ">" at bounding box center [919, 231] width 18 height 20
click at [1084, 233] on div "< [DATE] > Dom Seg Ter Qua Qui Sex Sab 1 2 3 4 5 6 7 8 9 10 11 12 13 14 15 16 1…" at bounding box center [1022, 317] width 157 height 202
click at [1079, 229] on span ">" at bounding box center [1076, 231] width 18 height 20
click at [995, 270] on span "2" at bounding box center [1004, 278] width 18 height 24
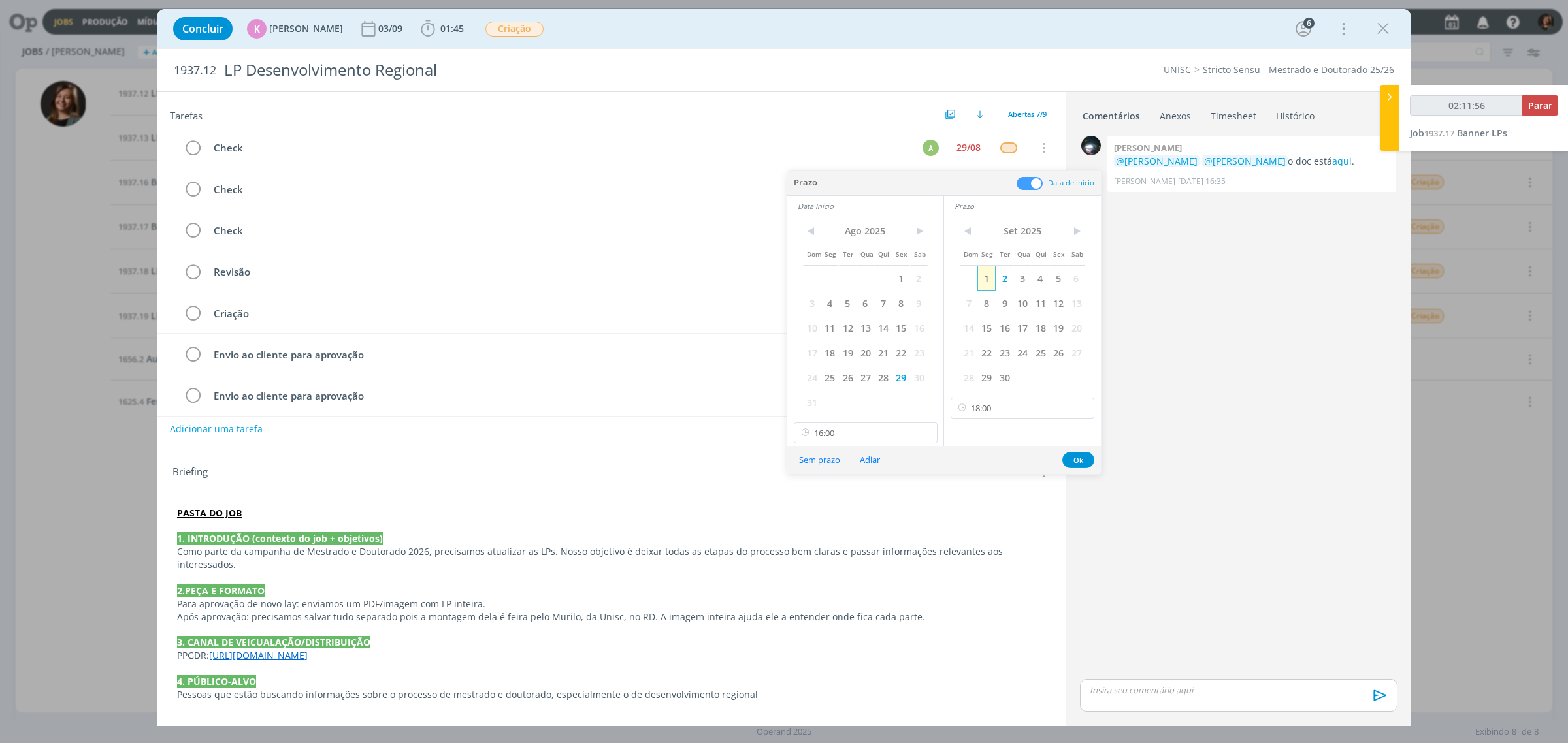
click at [987, 272] on span "1" at bounding box center [986, 278] width 18 height 24
click at [914, 233] on span ">" at bounding box center [919, 231] width 18 height 20
click at [818, 275] on span at bounding box center [811, 278] width 18 height 24
click at [826, 275] on span "1" at bounding box center [829, 278] width 18 height 24
click at [1069, 441] on button "Ok" at bounding box center [1078, 435] width 32 height 17
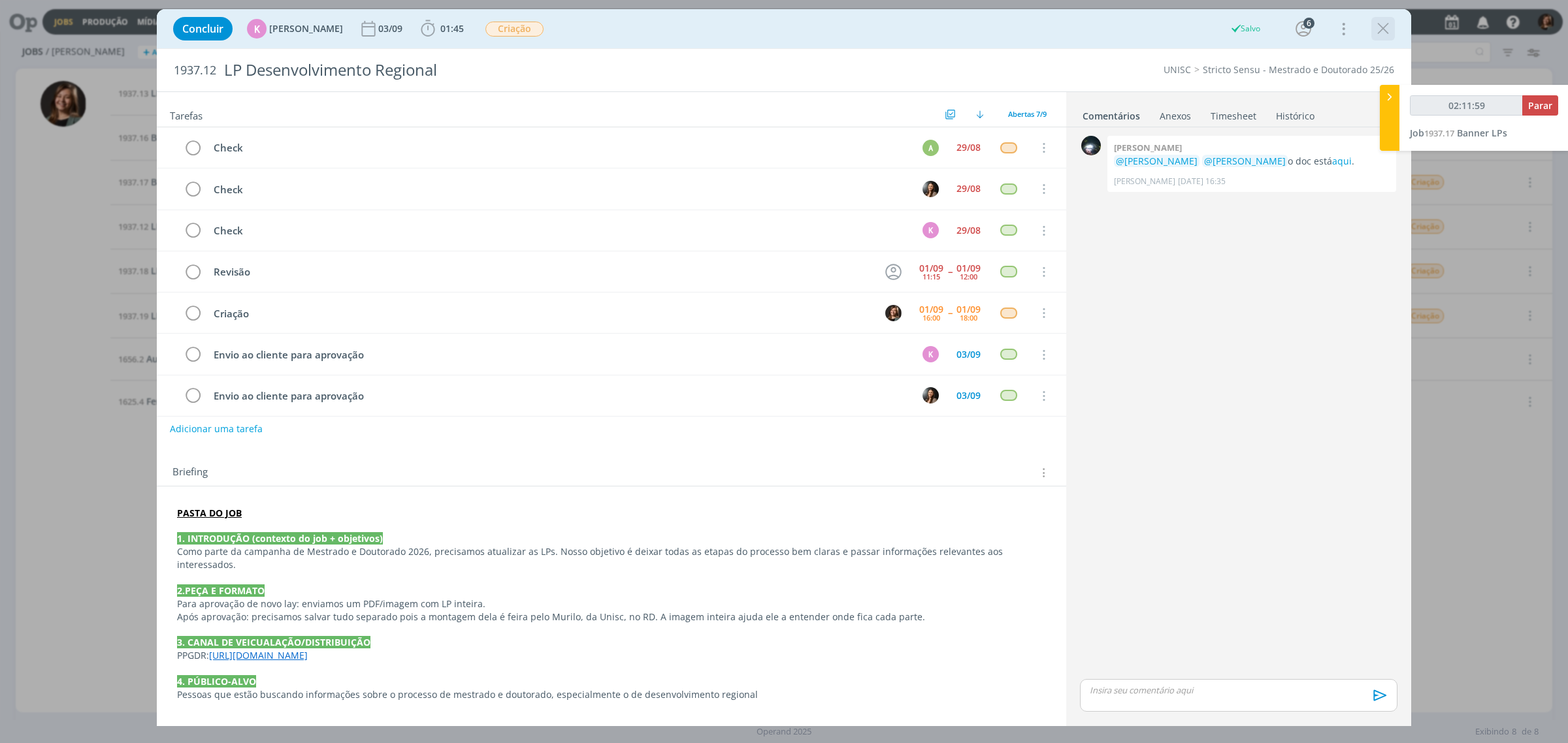
click at [1373, 26] on icon "dialog" at bounding box center [1383, 28] width 20 height 20
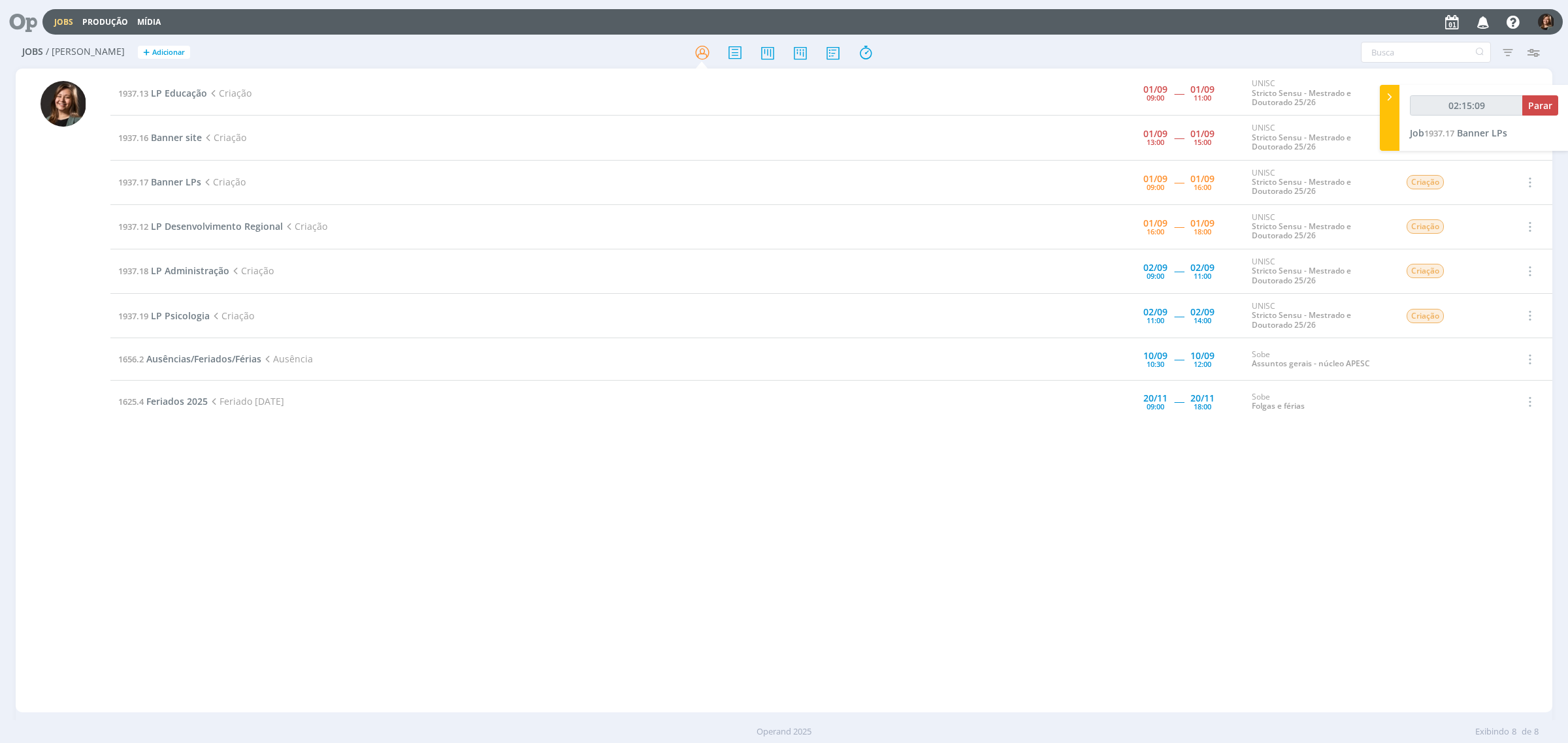
type input "02:15:10"
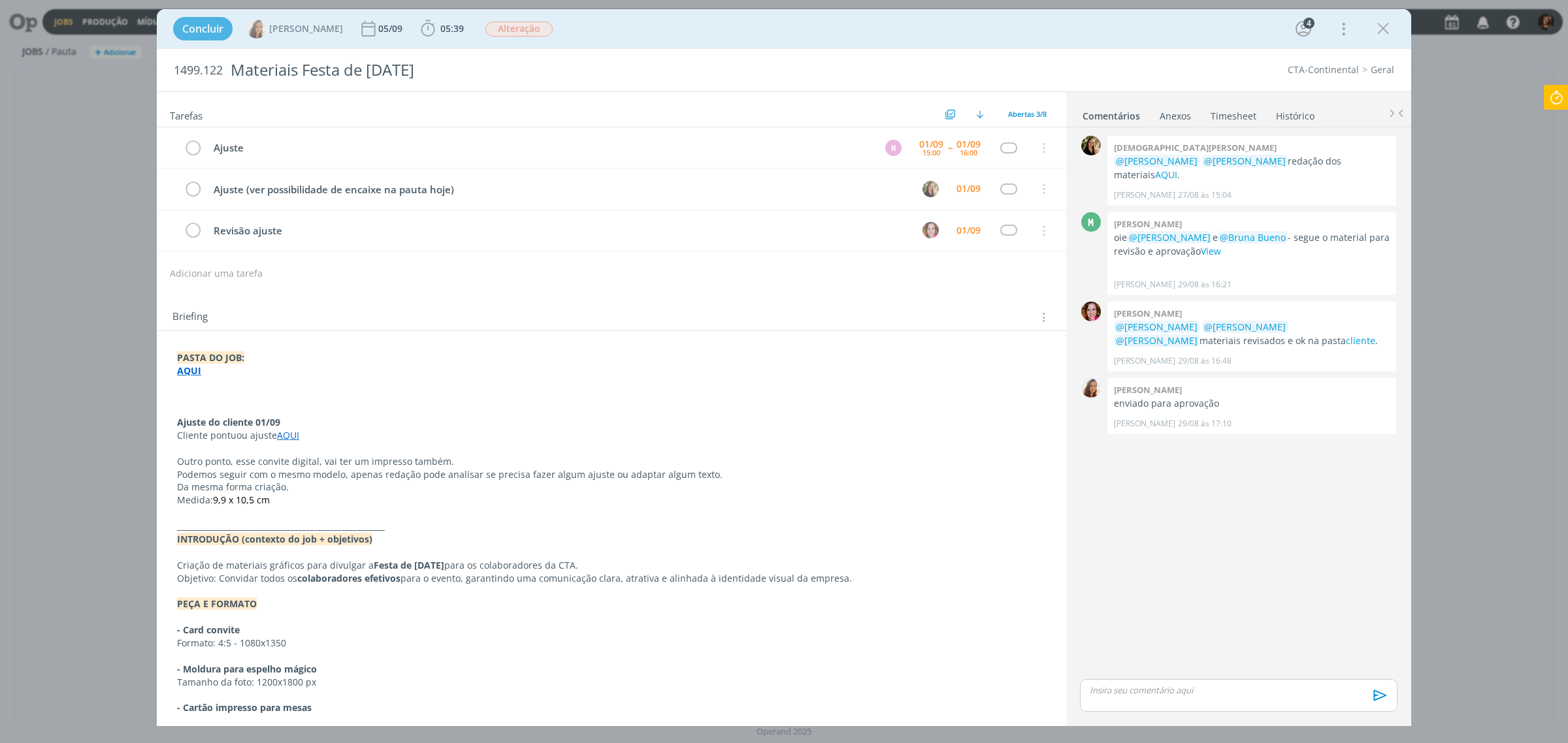
click at [282, 439] on link "AQUI" at bounding box center [288, 435] width 23 height 13
click at [1383, 34] on icon "dialog" at bounding box center [1383, 28] width 20 height 20
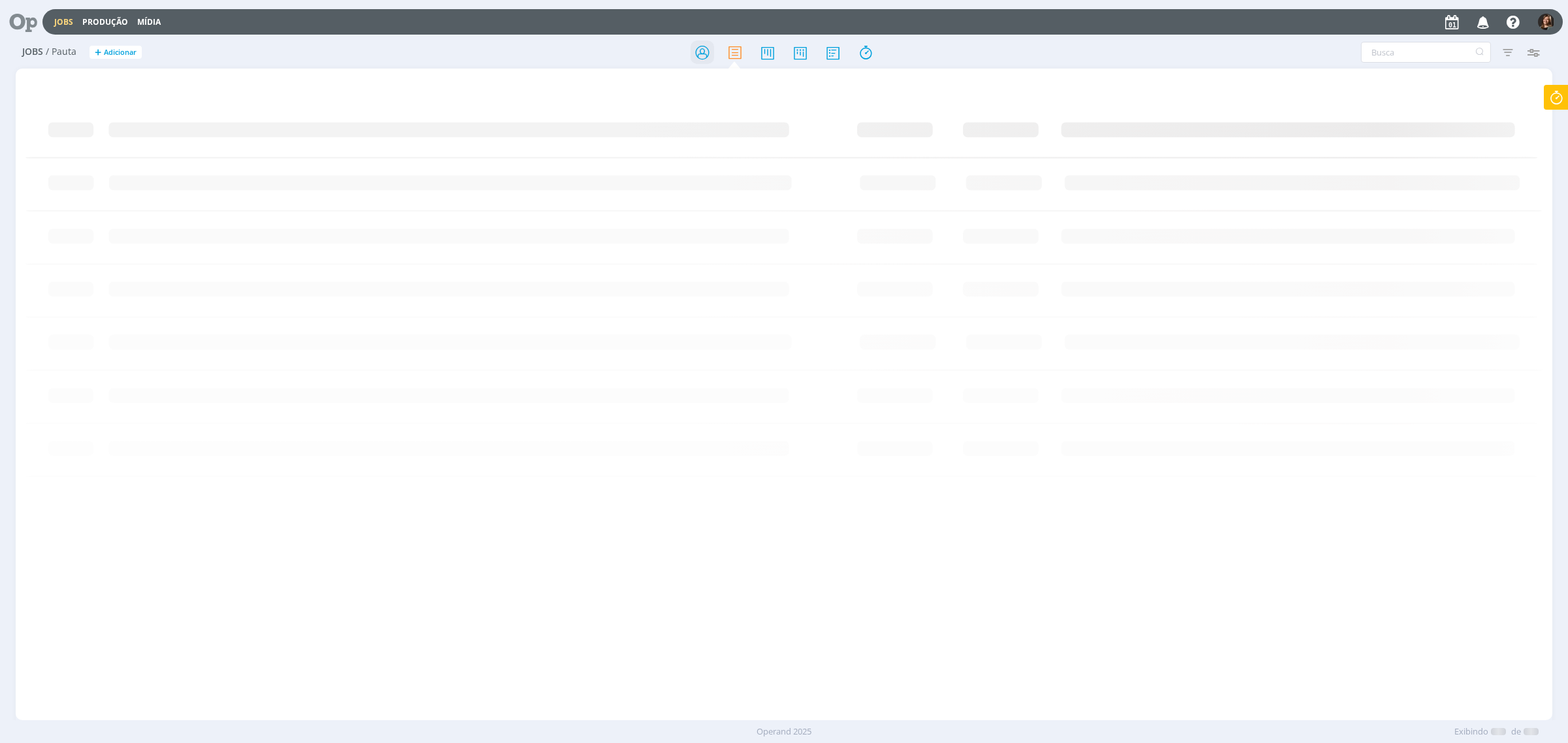
click at [709, 57] on icon at bounding box center [702, 53] width 23 height 25
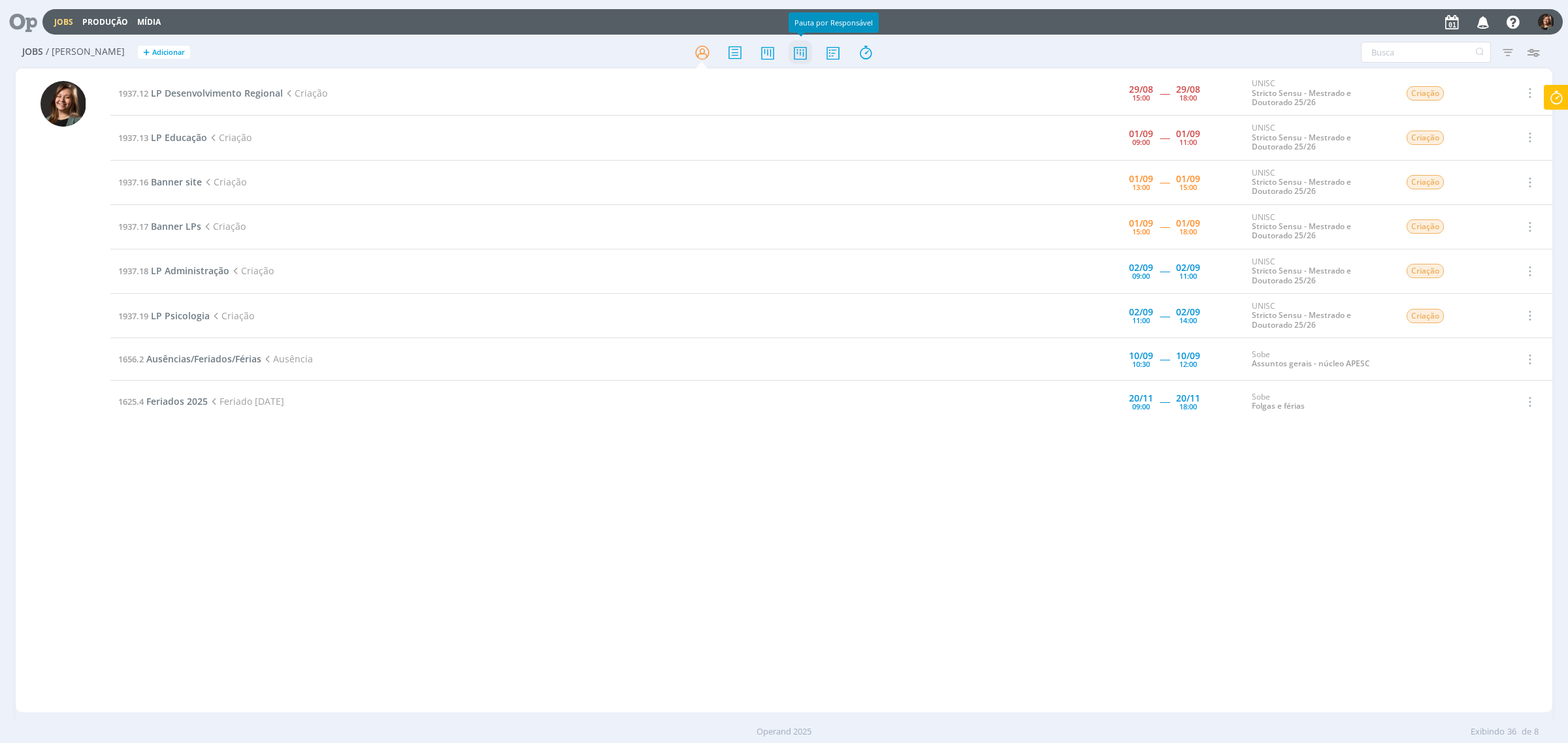
click at [796, 41] on icon at bounding box center [800, 53] width 23 height 25
